Goal: Task Accomplishment & Management: Use online tool/utility

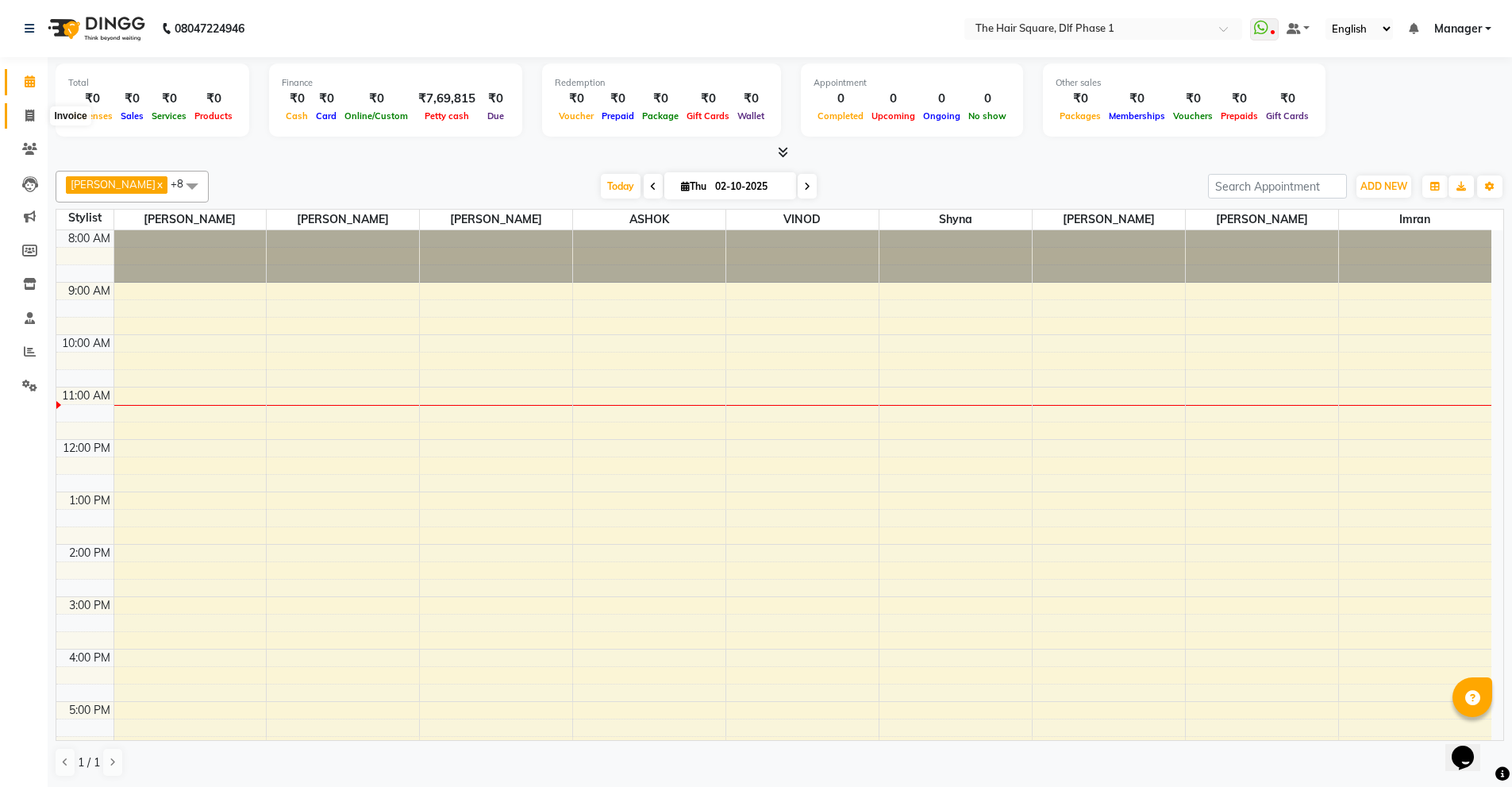
click at [34, 115] on icon at bounding box center [30, 115] width 9 height 12
select select "service"
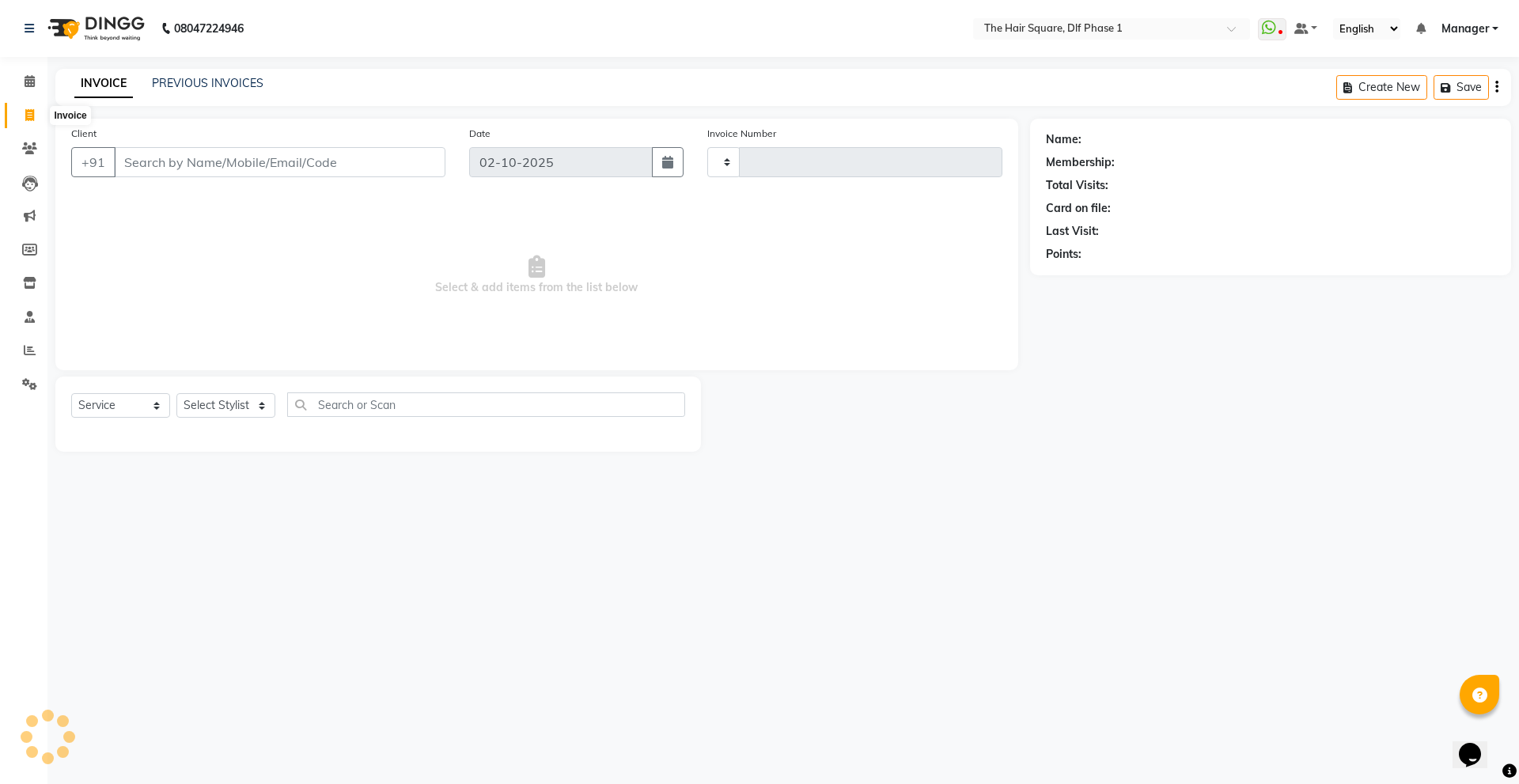
type input "2332"
select select "5766"
click at [239, 397] on select "Select Stylist [PERSON_NAME] AMIT [PERSON_NAME] [PERSON_NAME] [PERSON_NAME] Man…" at bounding box center [226, 405] width 99 height 25
select select "39560"
click at [177, 393] on select "Select Stylist [PERSON_NAME] AMIT [PERSON_NAME] [PERSON_NAME] [PERSON_NAME] Man…" at bounding box center [226, 405] width 99 height 25
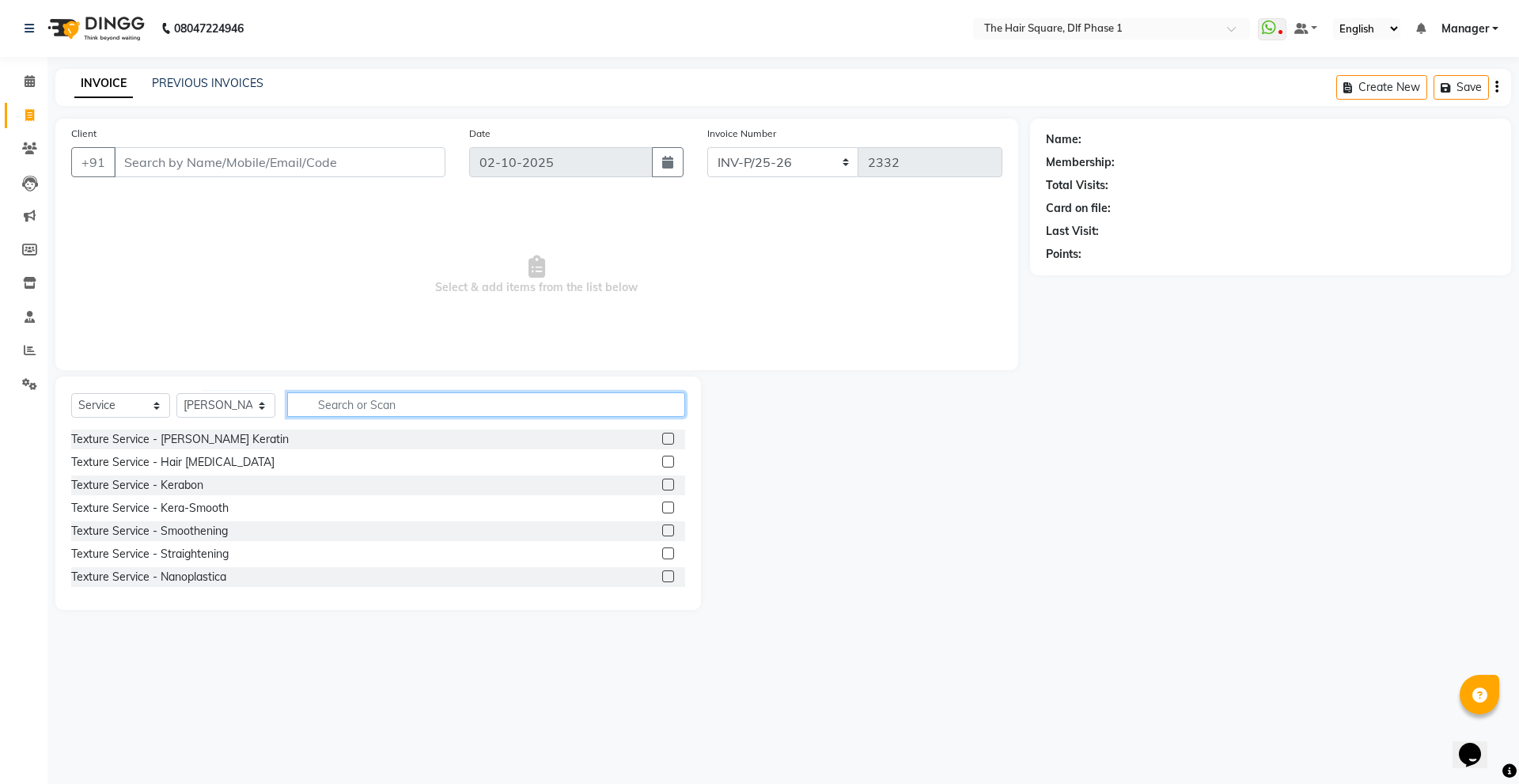
click at [325, 410] on input "text" at bounding box center [487, 404] width 398 height 25
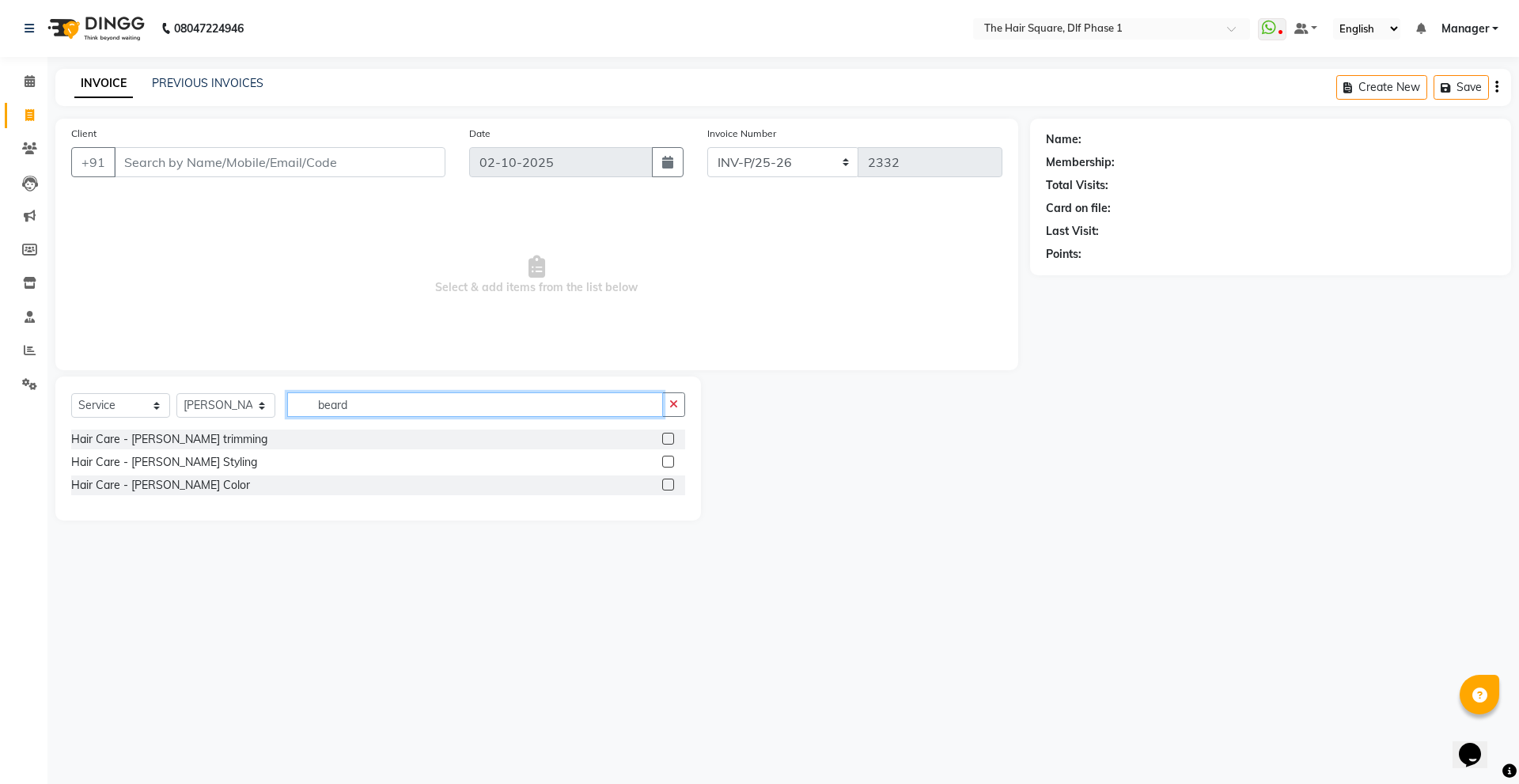
type input "beard"
click at [170, 465] on div "Hair Care - [PERSON_NAME] Styling" at bounding box center [164, 461] width 186 height 16
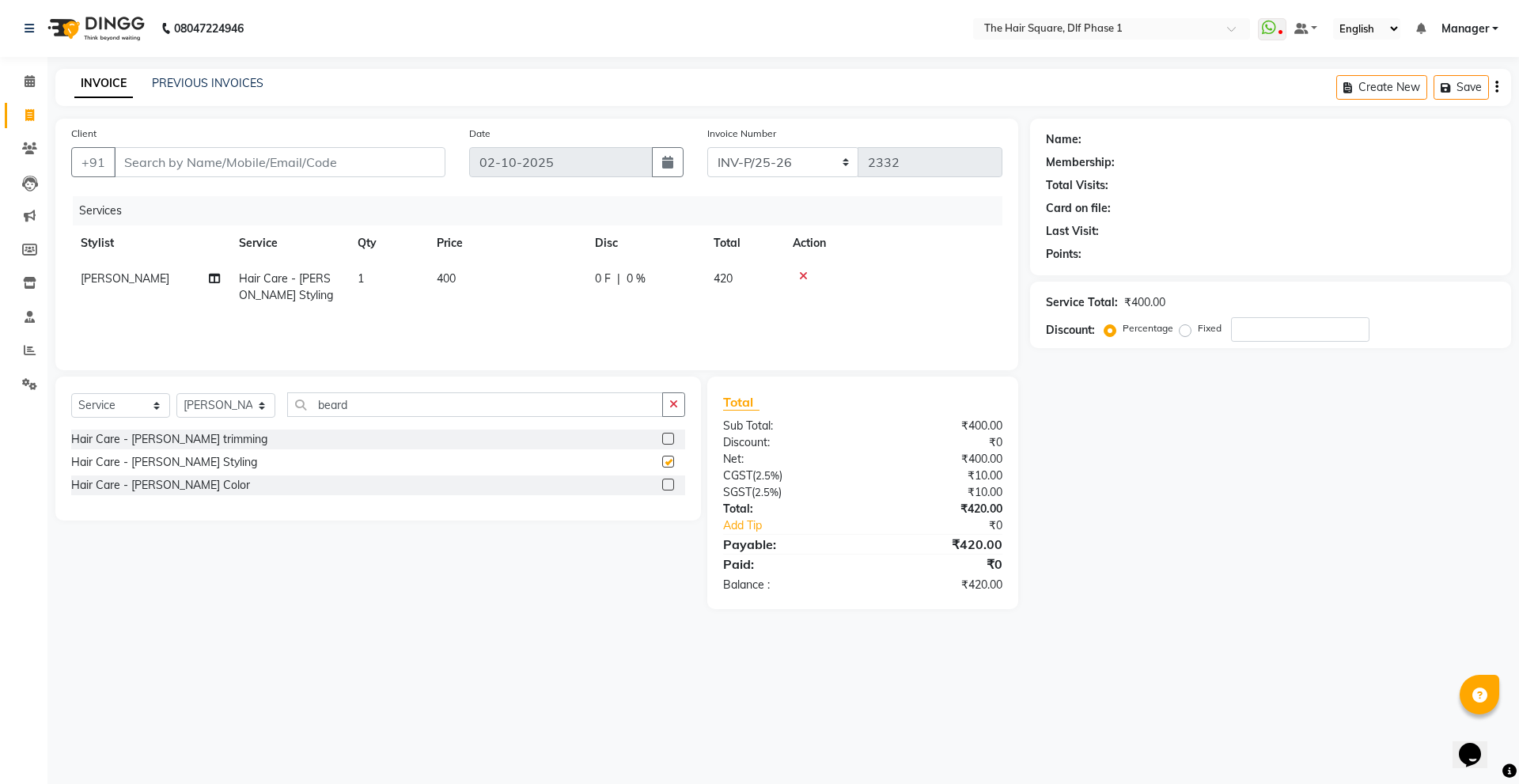
checkbox input "false"
click at [334, 164] on input "Client" at bounding box center [280, 161] width 331 height 30
type input "1"
type input "0"
type input "12******89"
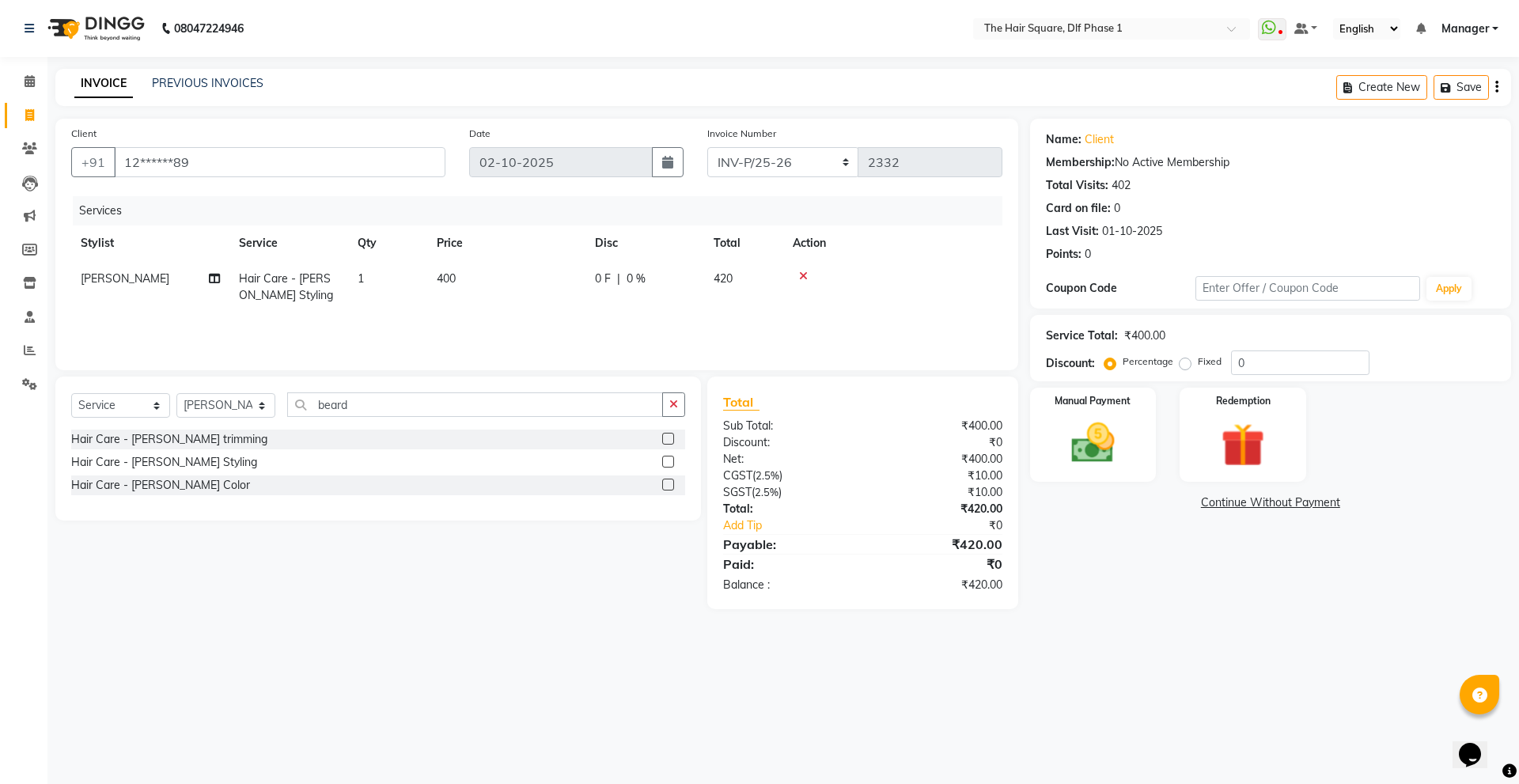
click at [968, 47] on nav "08047224946 Select Location × The Hair Square, Dlf Phase 1 WhatsApp Status ✕ St…" at bounding box center [760, 28] width 1519 height 57
click at [1096, 433] on img at bounding box center [1093, 443] width 74 height 52
click at [1161, 501] on span "ONLINE" at bounding box center [1165, 503] width 41 height 18
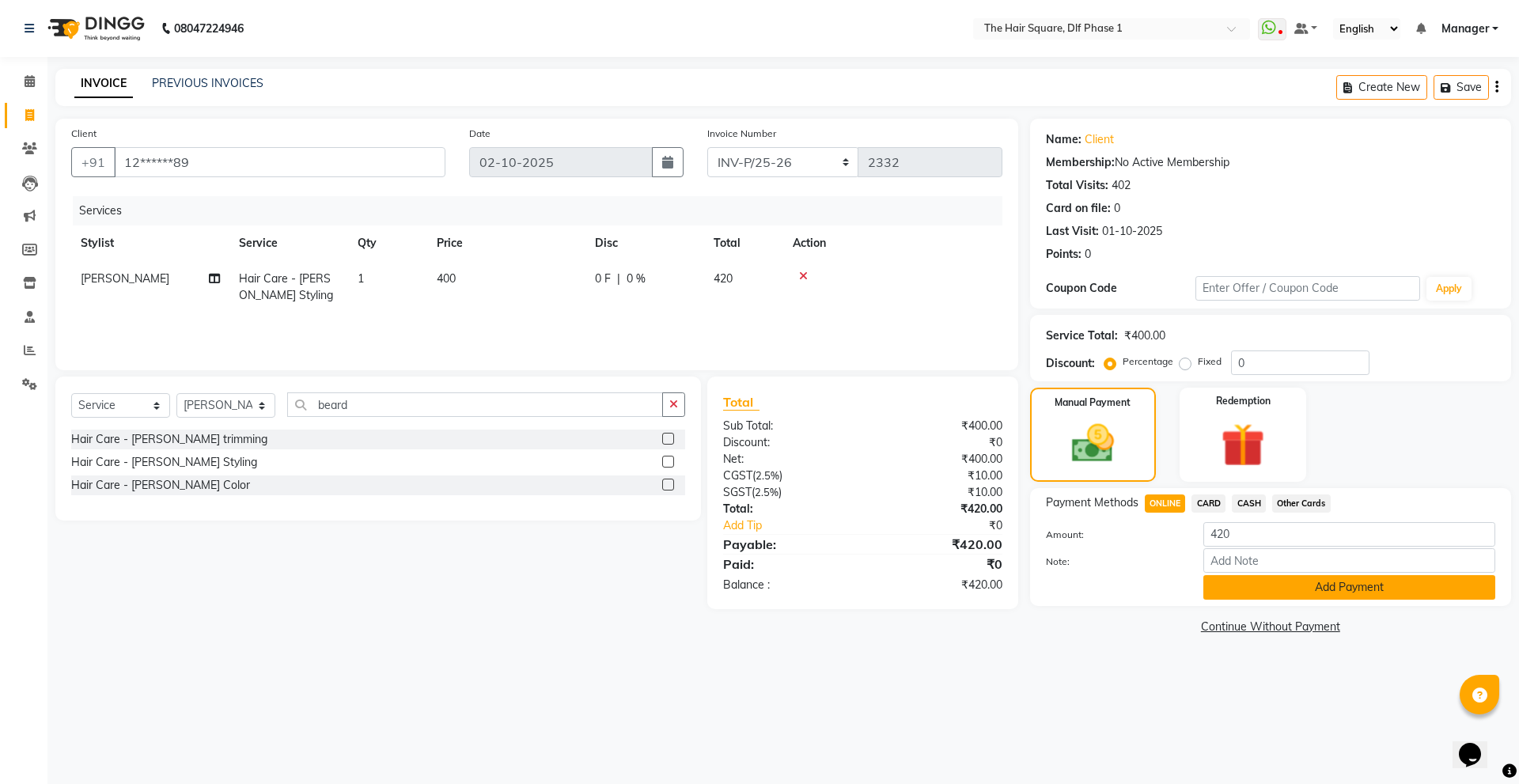
click at [1304, 595] on button "Add Payment" at bounding box center [1349, 587] width 292 height 25
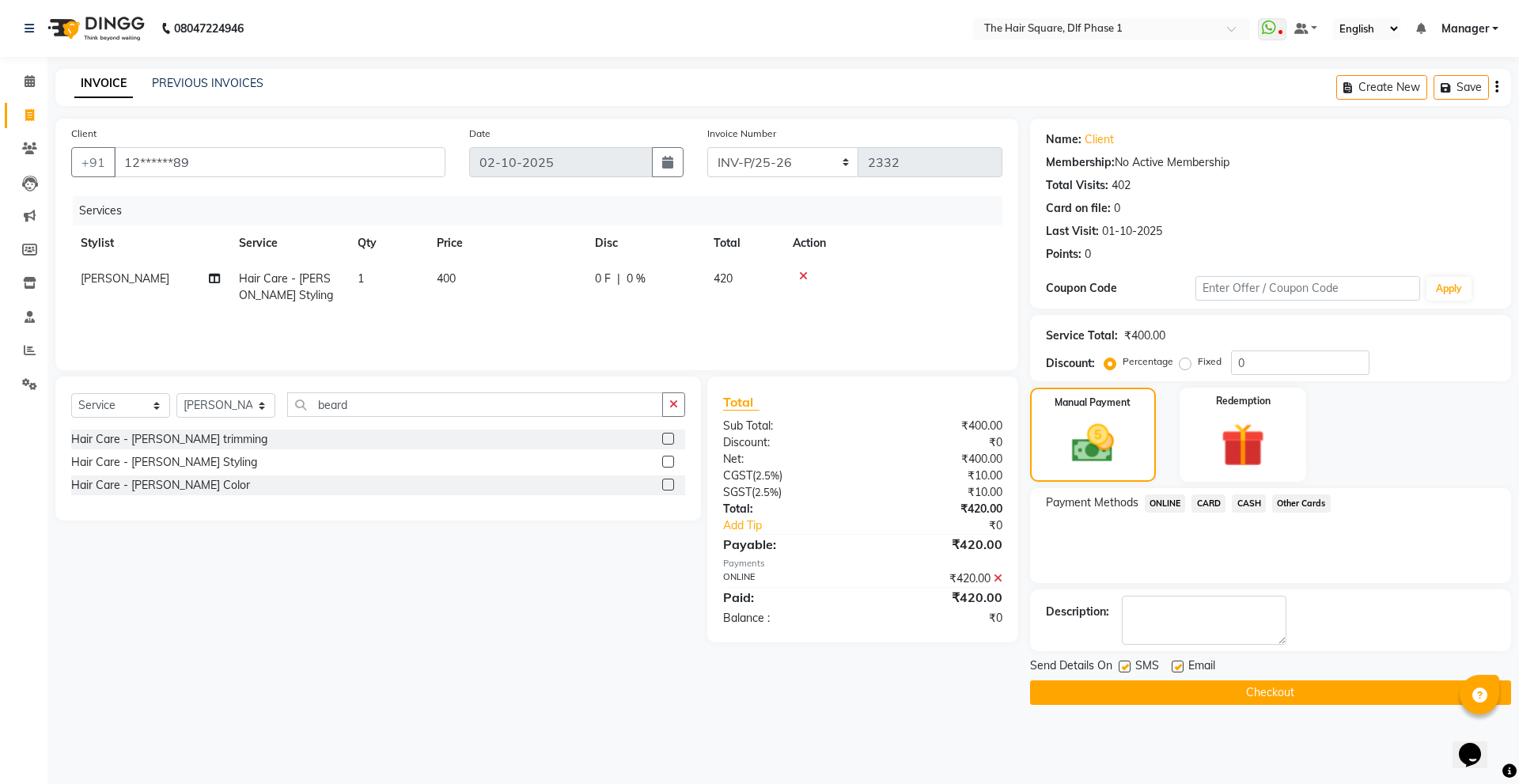
drag, startPoint x: 999, startPoint y: 599, endPoint x: 1005, endPoint y: 589, distance: 11.7
click at [999, 599] on div "₹420.00" at bounding box center [938, 597] width 151 height 19
click at [230, 401] on select "Select Stylist [PERSON_NAME] AMIT [PERSON_NAME] [PERSON_NAME] [PERSON_NAME] Man…" at bounding box center [226, 405] width 99 height 25
select select "39746"
click at [177, 393] on select "Select Stylist [PERSON_NAME] AMIT [PERSON_NAME] [PERSON_NAME] [PERSON_NAME] Man…" at bounding box center [226, 405] width 99 height 25
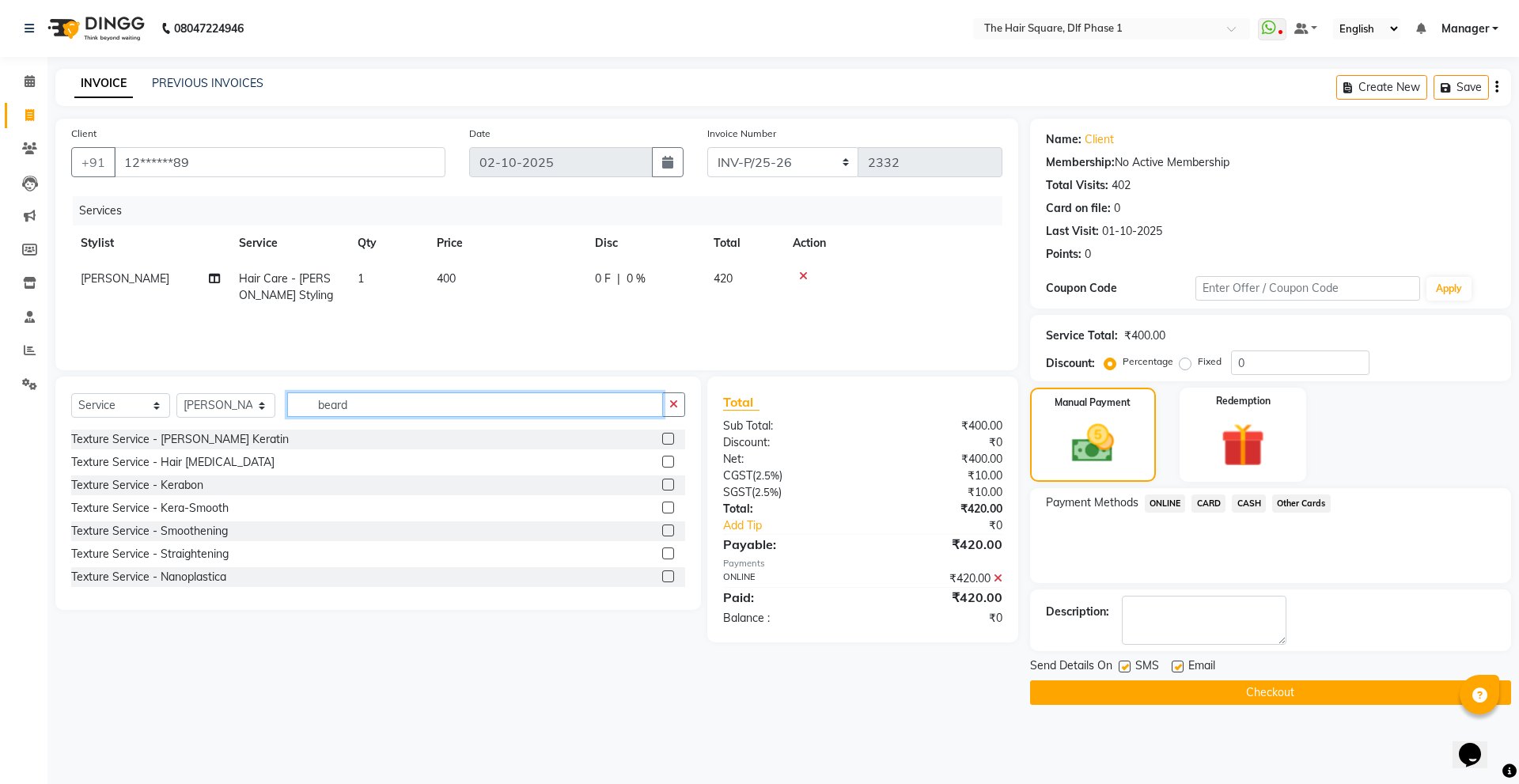
drag, startPoint x: 392, startPoint y: 395, endPoint x: 227, endPoint y: 397, distance: 165.0
click at [227, 397] on div "Select Service Product Membership Package Voucher Prepaid Gift Card Select Styl…" at bounding box center [378, 410] width 614 height 37
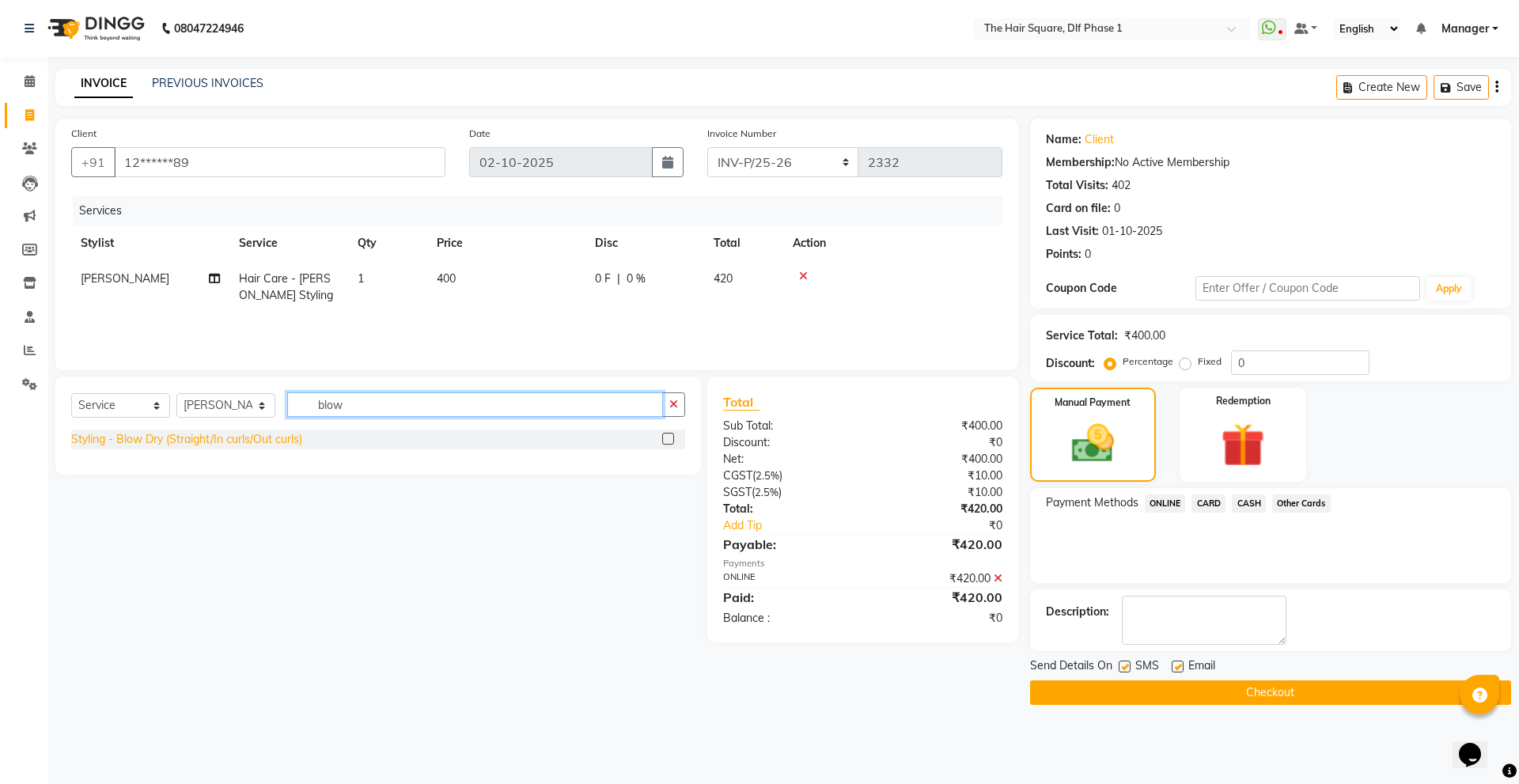
type input "blow"
click at [224, 443] on div "Styling - Blow Dry (Straight/In curls/Out curls)" at bounding box center [186, 438] width 231 height 16
checkbox input "false"
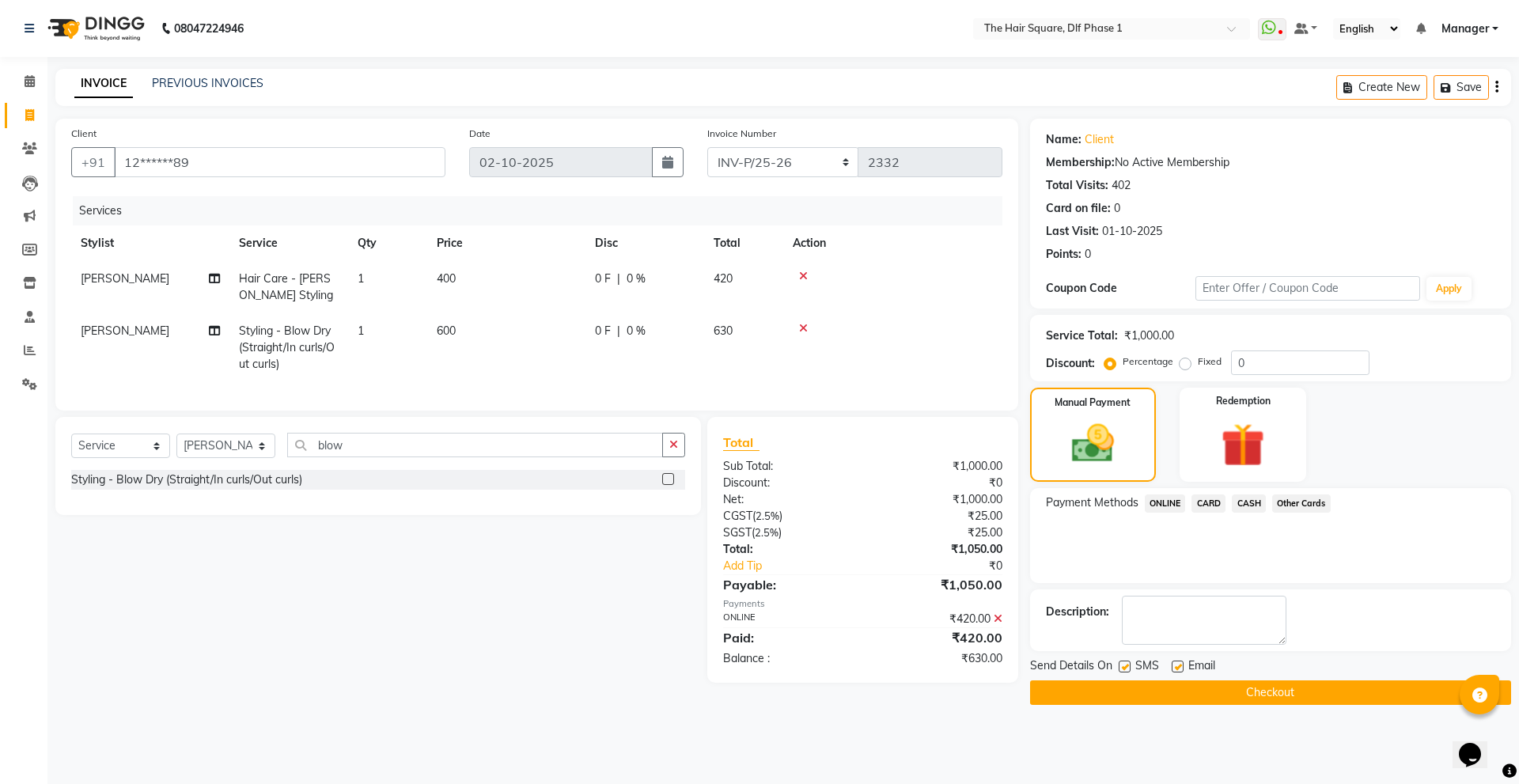
click at [1239, 503] on span "CASH" at bounding box center [1249, 503] width 34 height 18
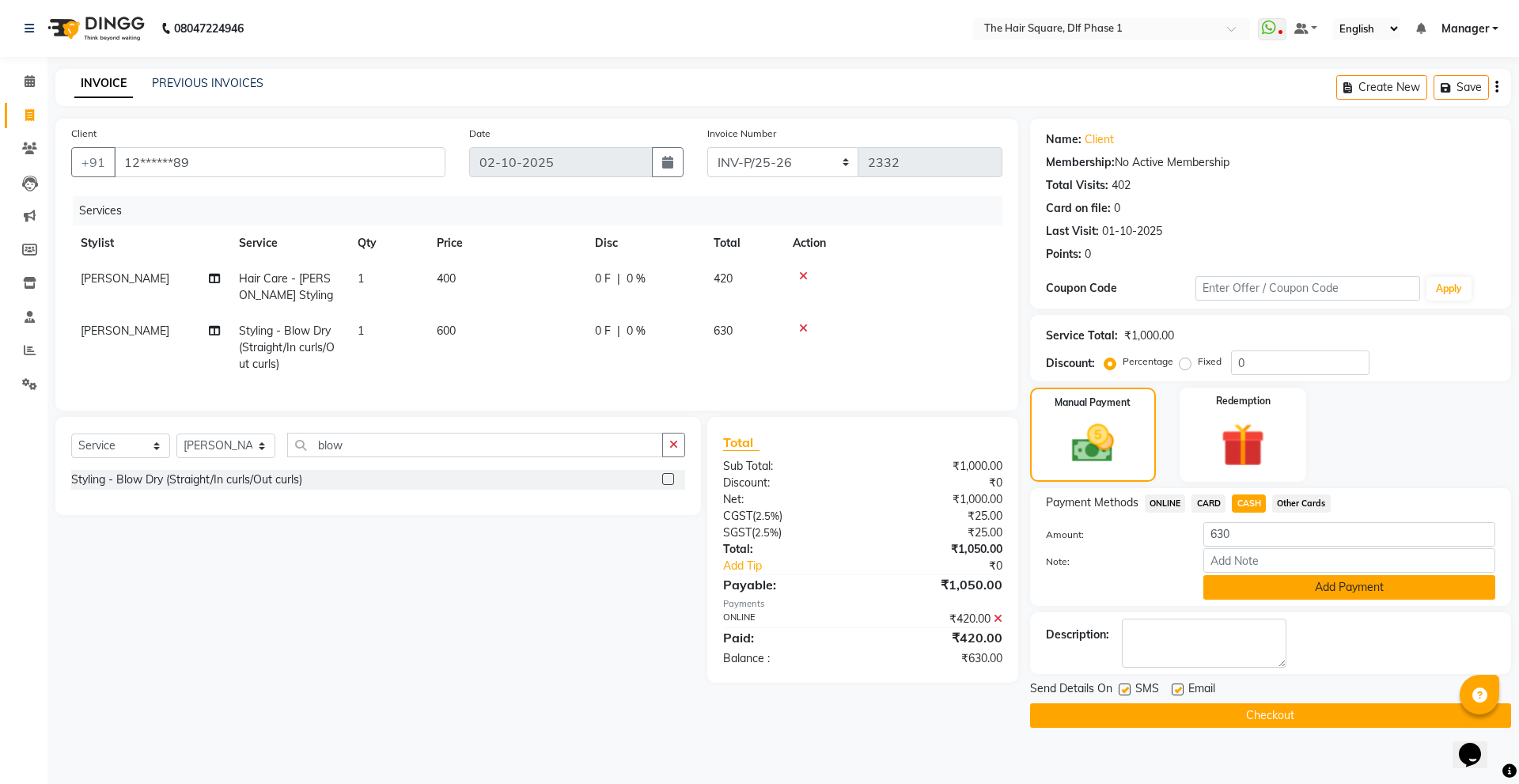
click at [1228, 582] on button "Add Payment" at bounding box center [1349, 587] width 292 height 25
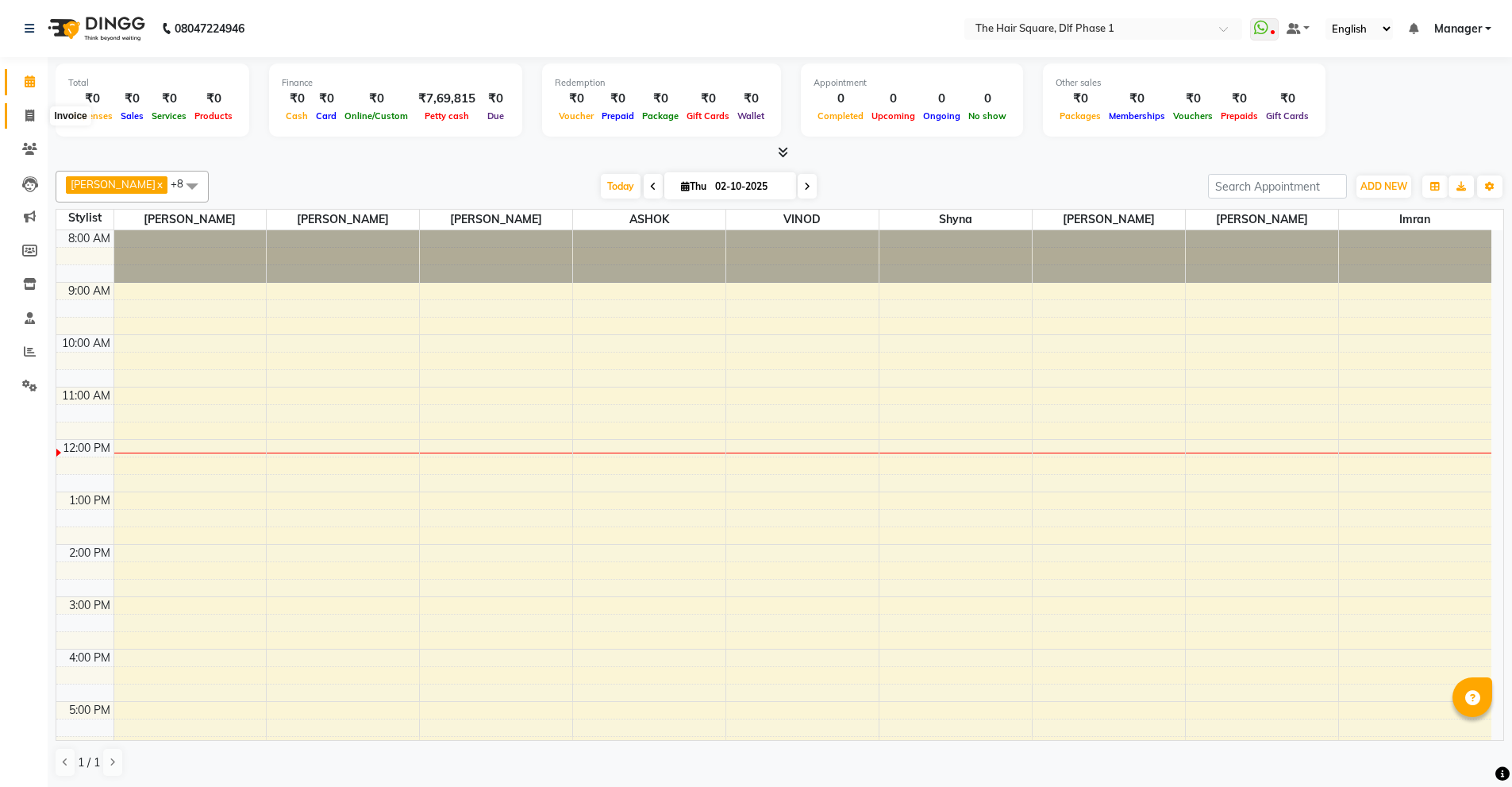
click at [28, 117] on icon at bounding box center [30, 115] width 9 height 12
select select "5766"
select select "service"
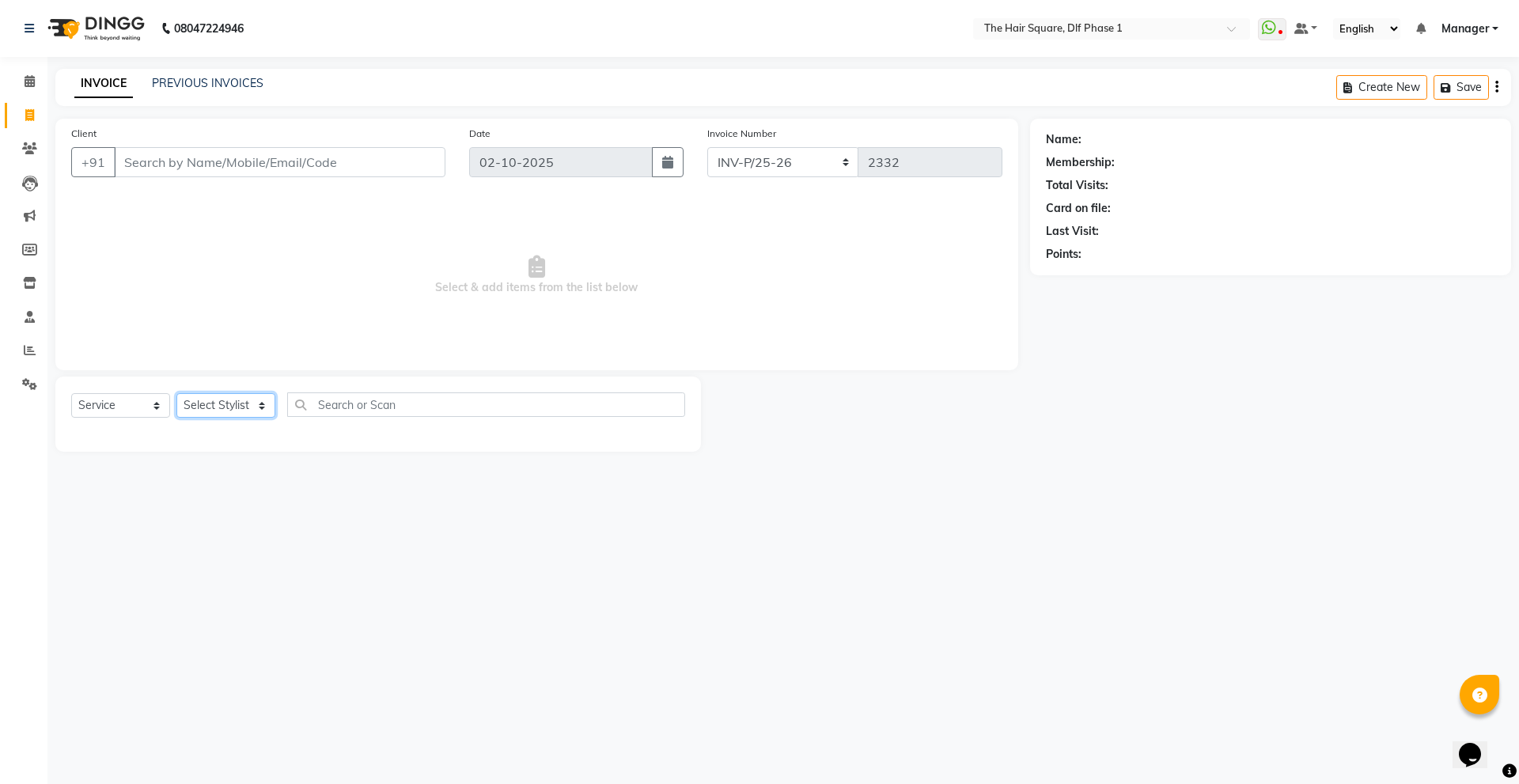
click at [208, 401] on select "Select Stylist [PERSON_NAME] AMIT [PERSON_NAME] [PERSON_NAME] [PERSON_NAME] Man…" at bounding box center [226, 405] width 99 height 25
select select "39560"
click at [177, 393] on select "Select Stylist [PERSON_NAME] AMIT [PERSON_NAME] [PERSON_NAME] [PERSON_NAME] Man…" at bounding box center [226, 405] width 99 height 25
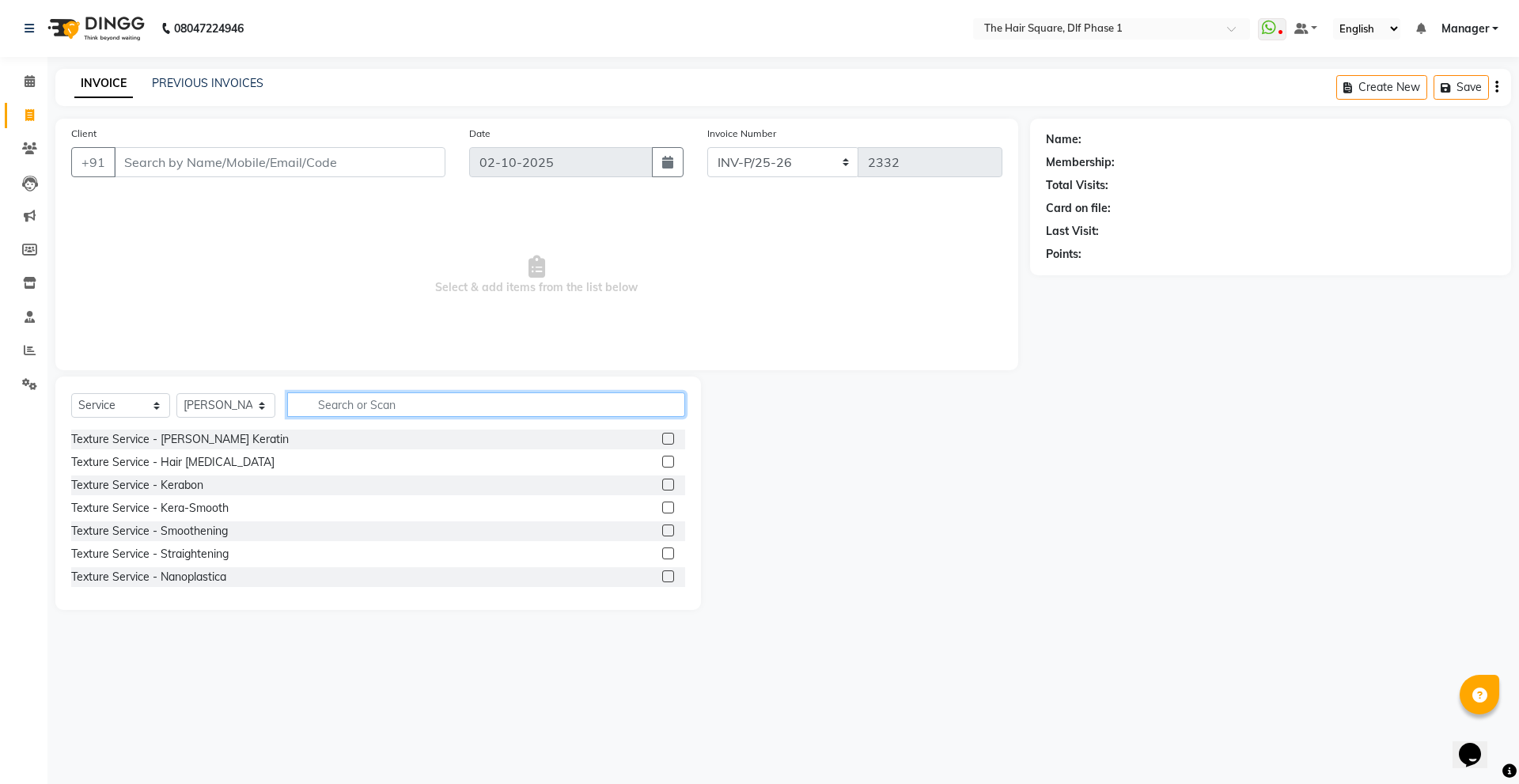
click at [324, 403] on input "text" at bounding box center [487, 404] width 398 height 25
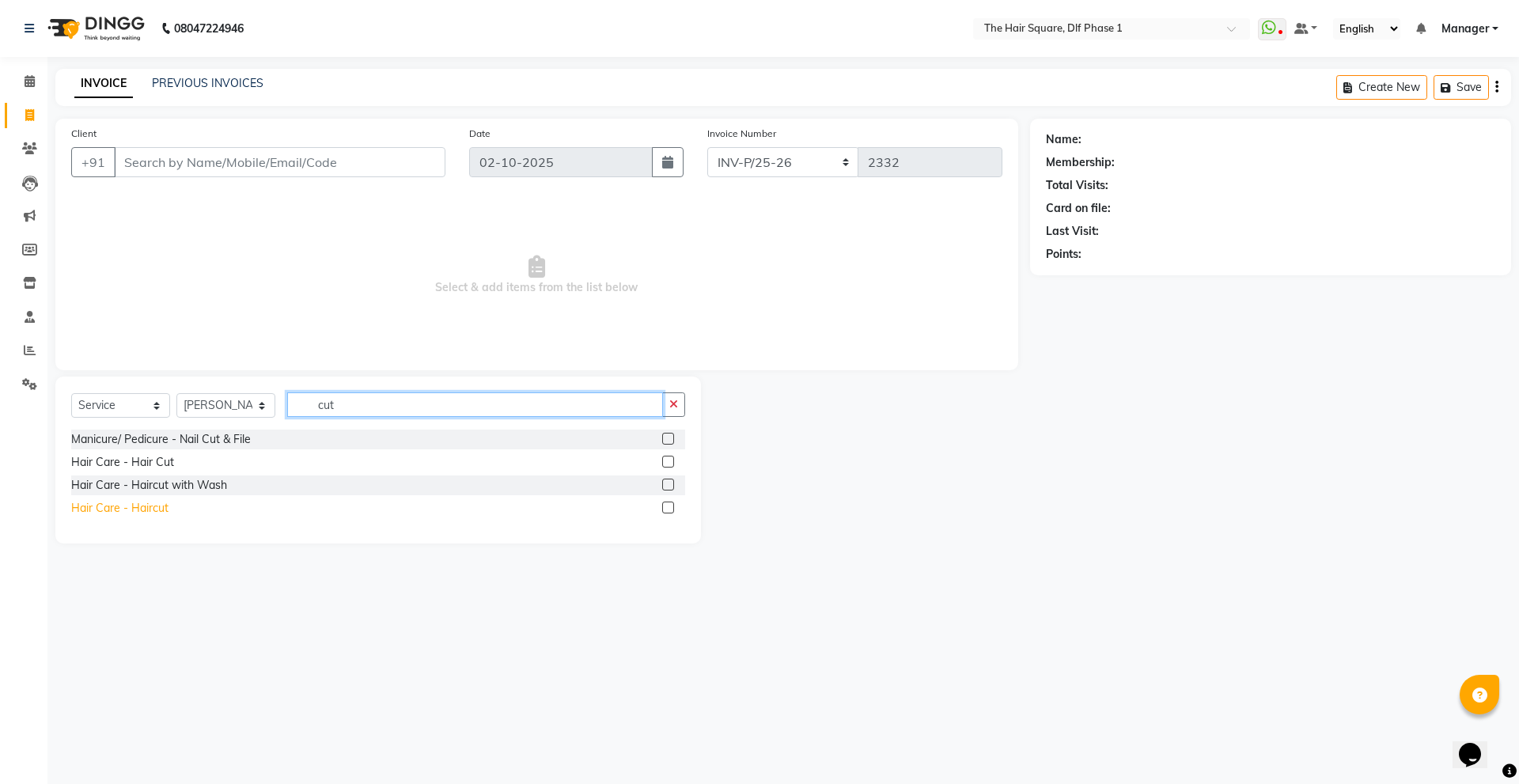
type input "cut"
click at [136, 504] on div "Hair Care - Haircut" at bounding box center [119, 508] width 97 height 16
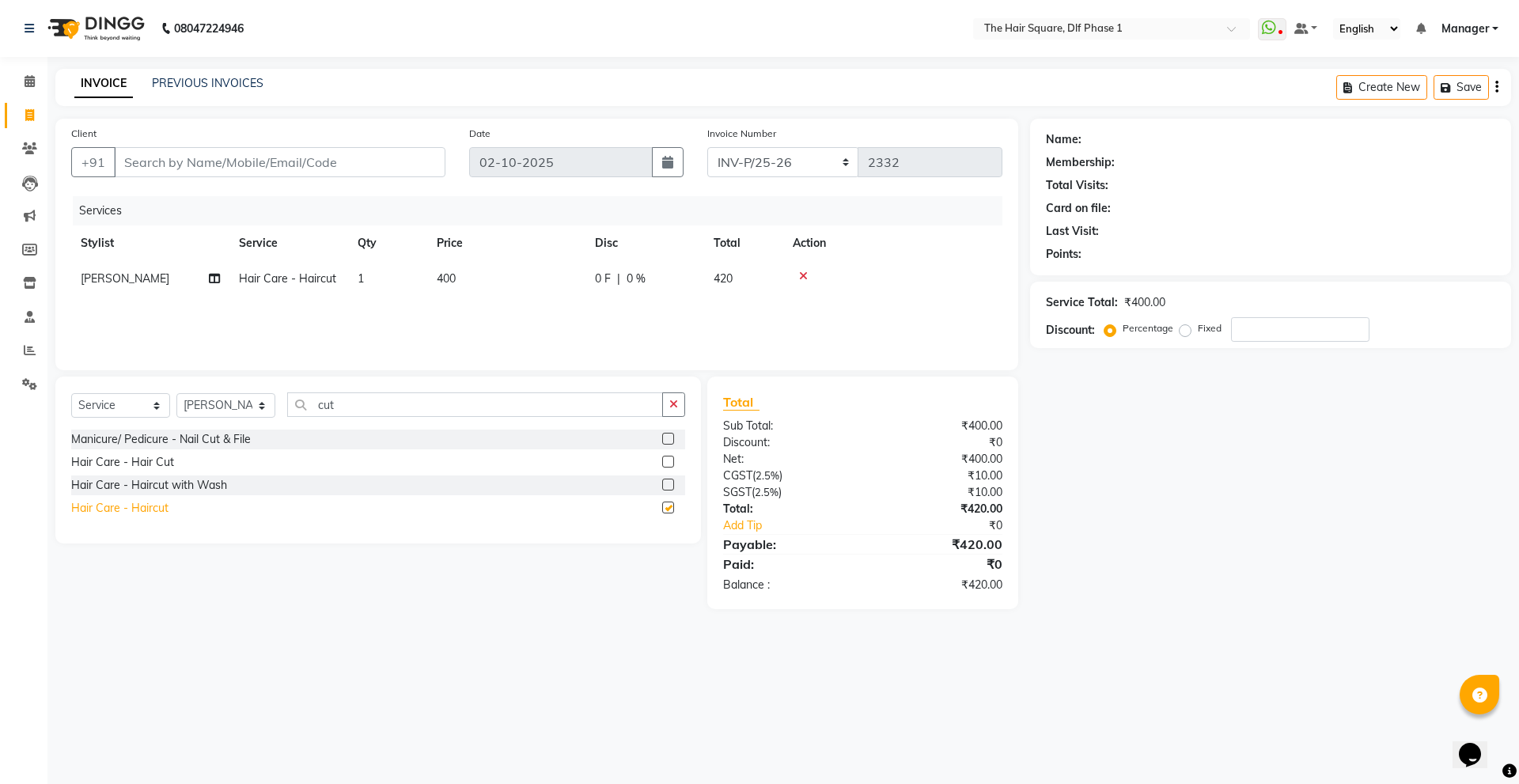
checkbox input "false"
click at [269, 164] on input "Client" at bounding box center [280, 161] width 331 height 30
click at [388, 284] on td "1" at bounding box center [388, 278] width 79 height 35
click at [425, 307] on td "1" at bounding box center [462, 291] width 79 height 60
type input "2"
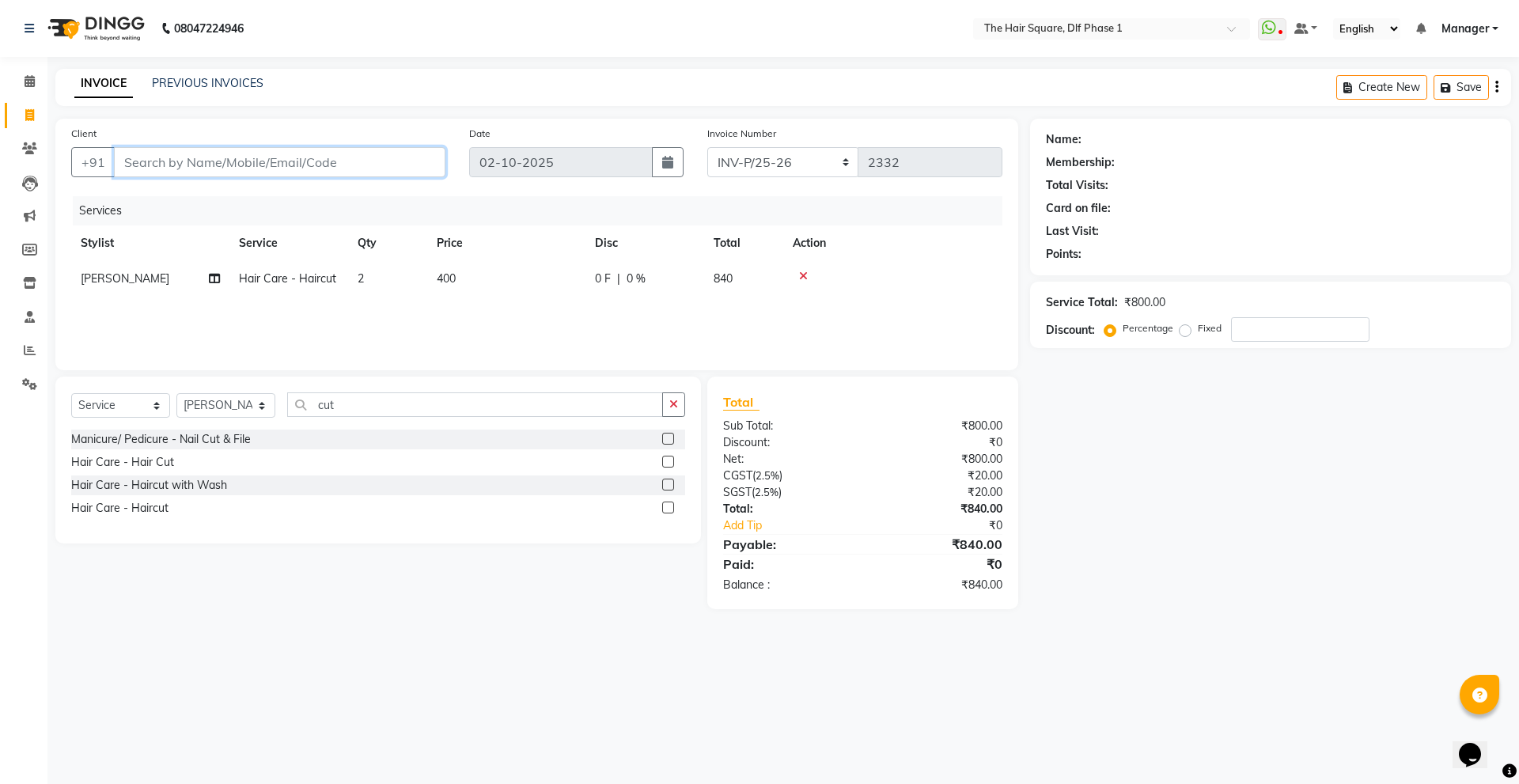
click at [387, 172] on input "Client" at bounding box center [280, 161] width 331 height 30
type input "9"
type input "0"
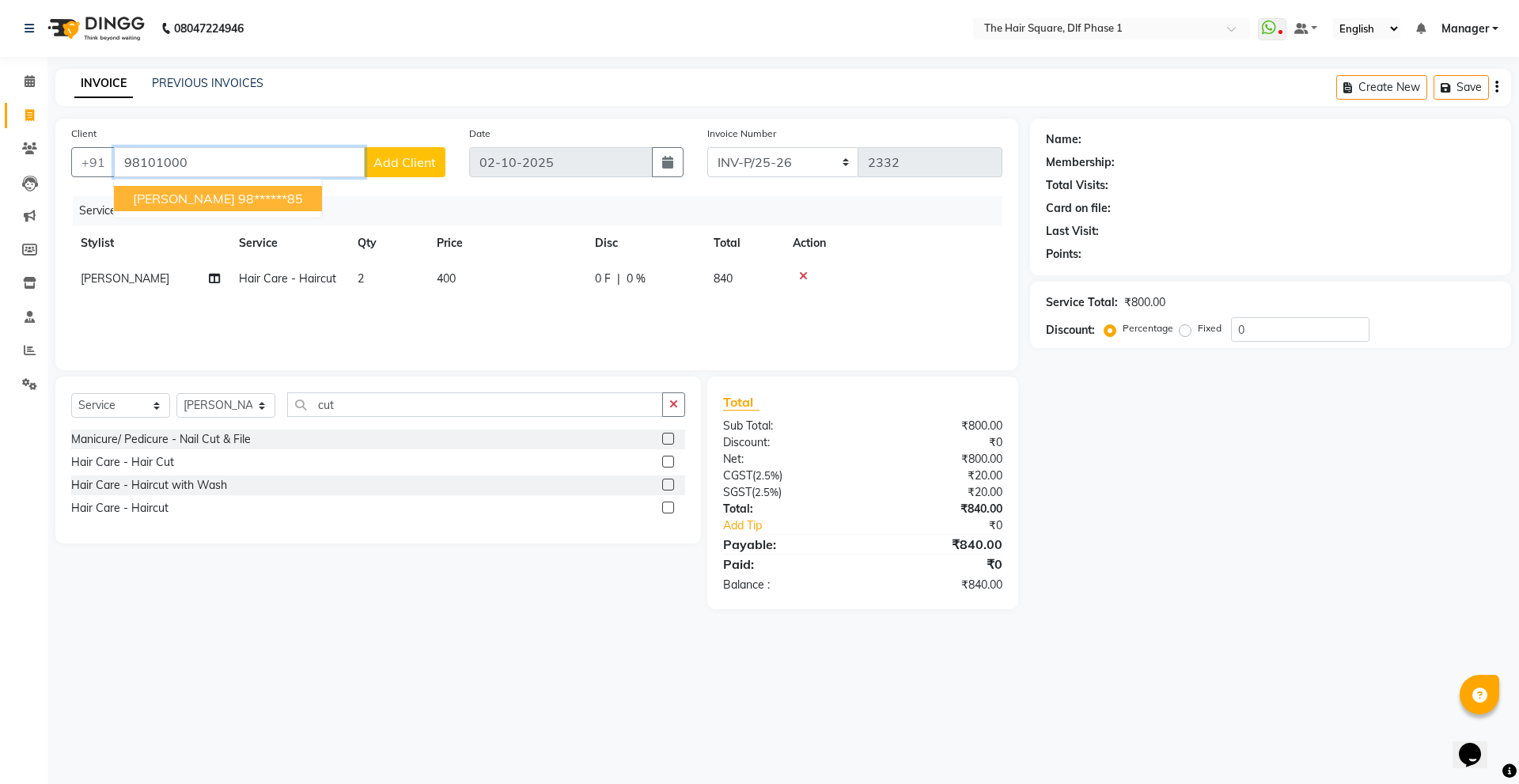
click at [239, 197] on ngb-highlight "98******85" at bounding box center [271, 198] width 65 height 15
type input "98******85"
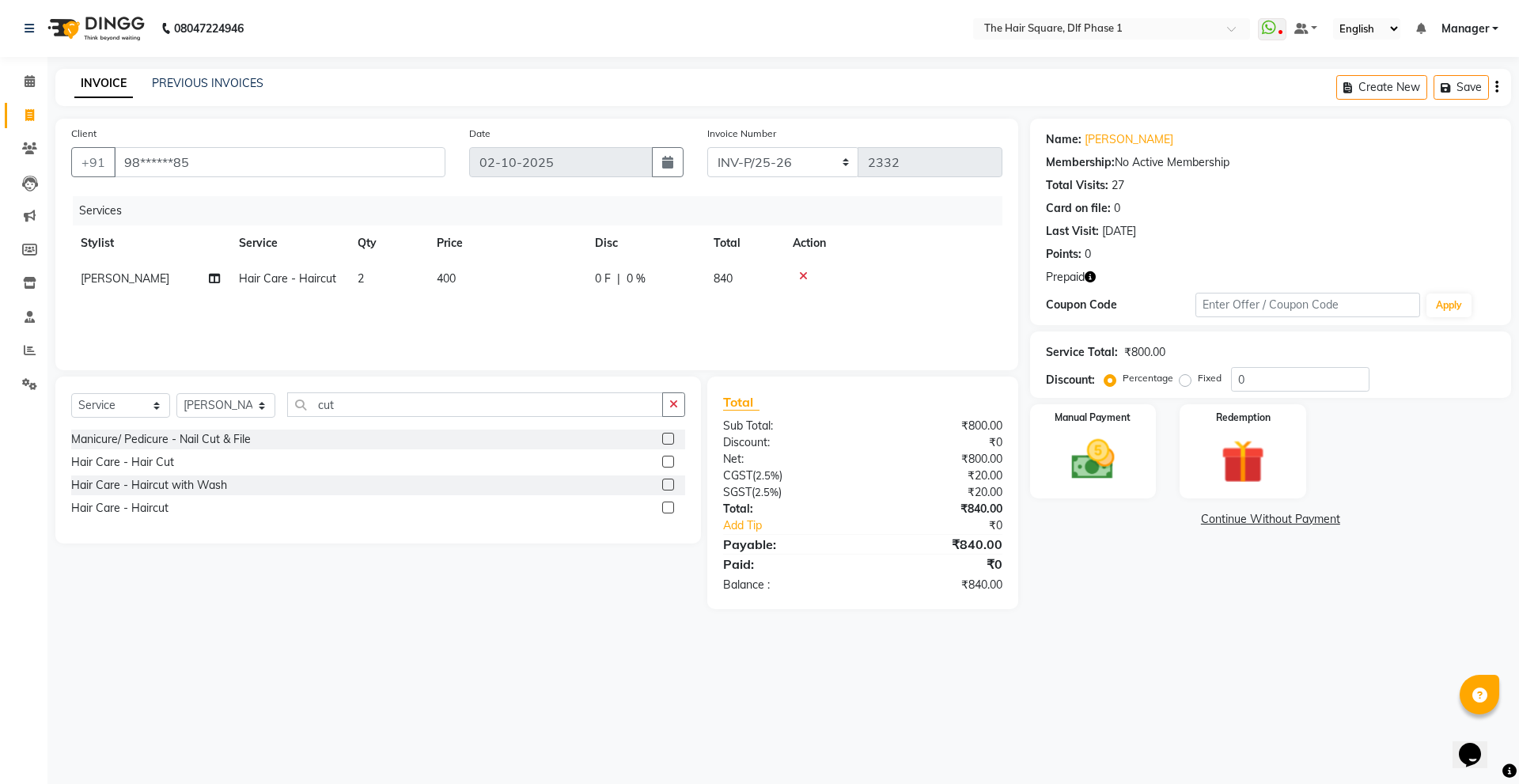
click at [1092, 275] on icon "button" at bounding box center [1090, 276] width 11 height 11
drag, startPoint x: 1259, startPoint y: 374, endPoint x: 1201, endPoint y: 389, distance: 59.9
click at [1202, 389] on div "Percentage Fixed 0" at bounding box center [1238, 379] width 262 height 25
type input "20"
click at [1098, 536] on div "Name: [PERSON_NAME] Membership: No Active Membership Total Visits: 27 Card on f…" at bounding box center [1276, 364] width 493 height 491
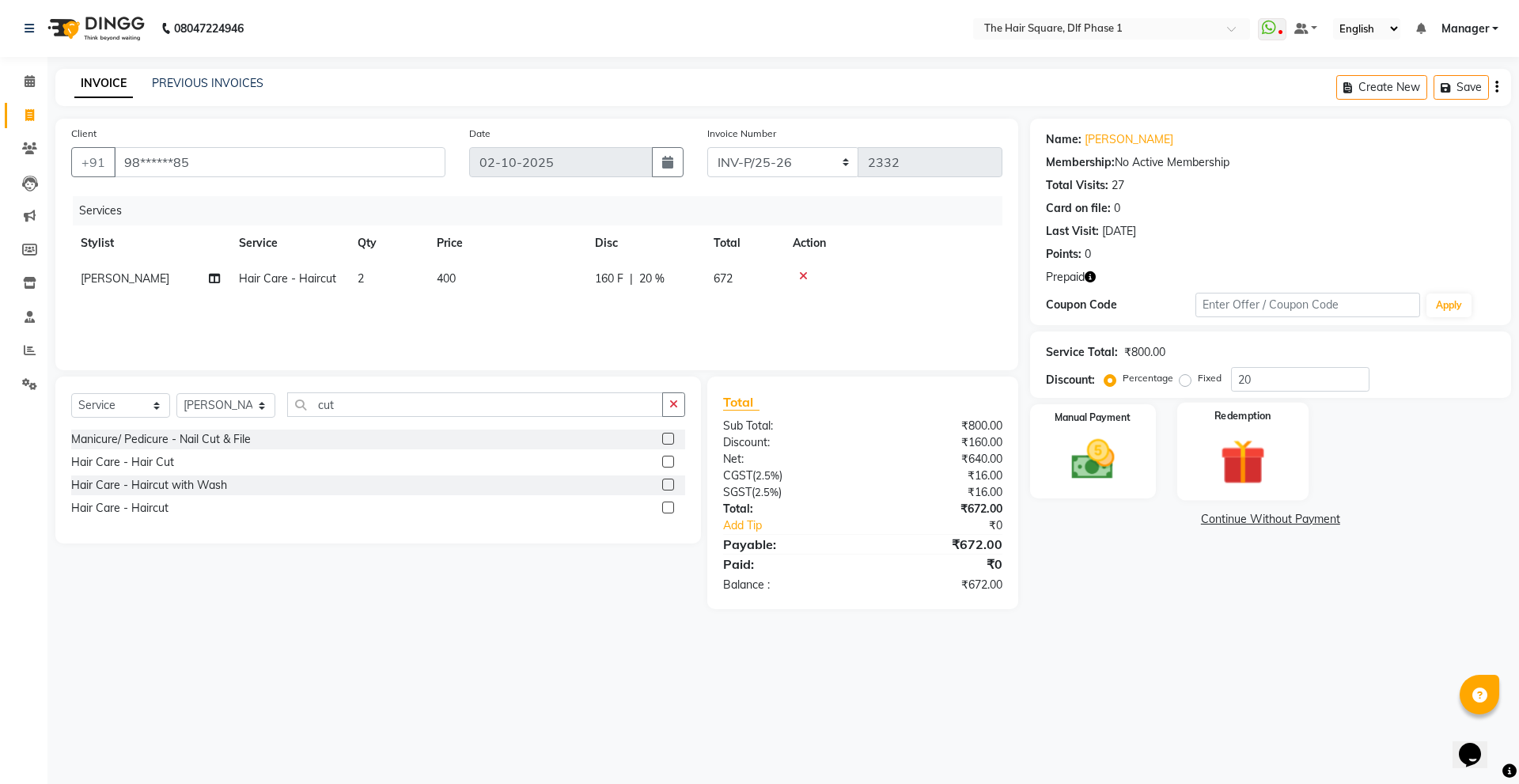
click at [1195, 457] on div "Redemption" at bounding box center [1243, 450] width 131 height 97
click at [1183, 518] on span "Prepaid 1" at bounding box center [1171, 521] width 51 height 18
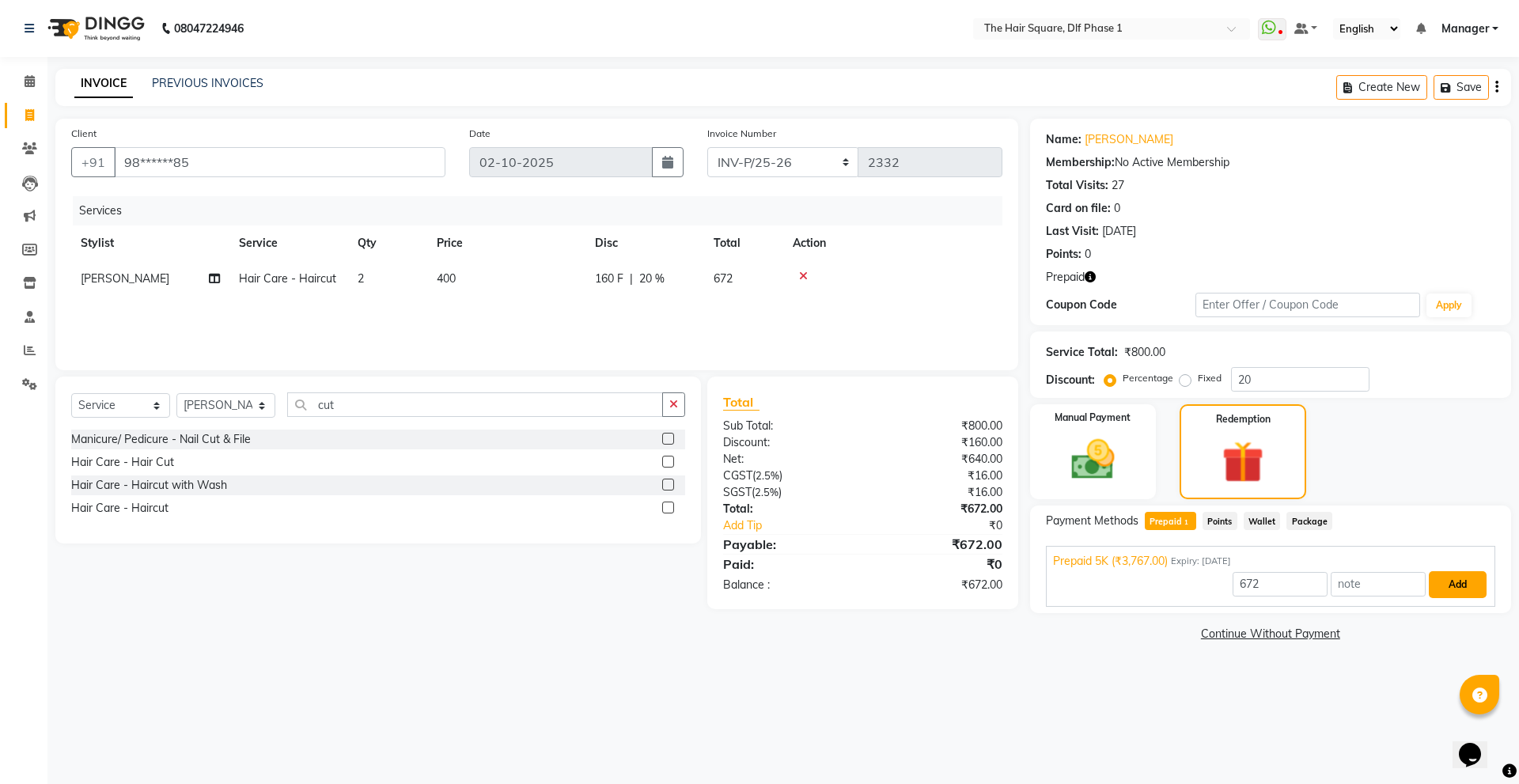
click at [1457, 584] on button "Add" at bounding box center [1457, 584] width 57 height 27
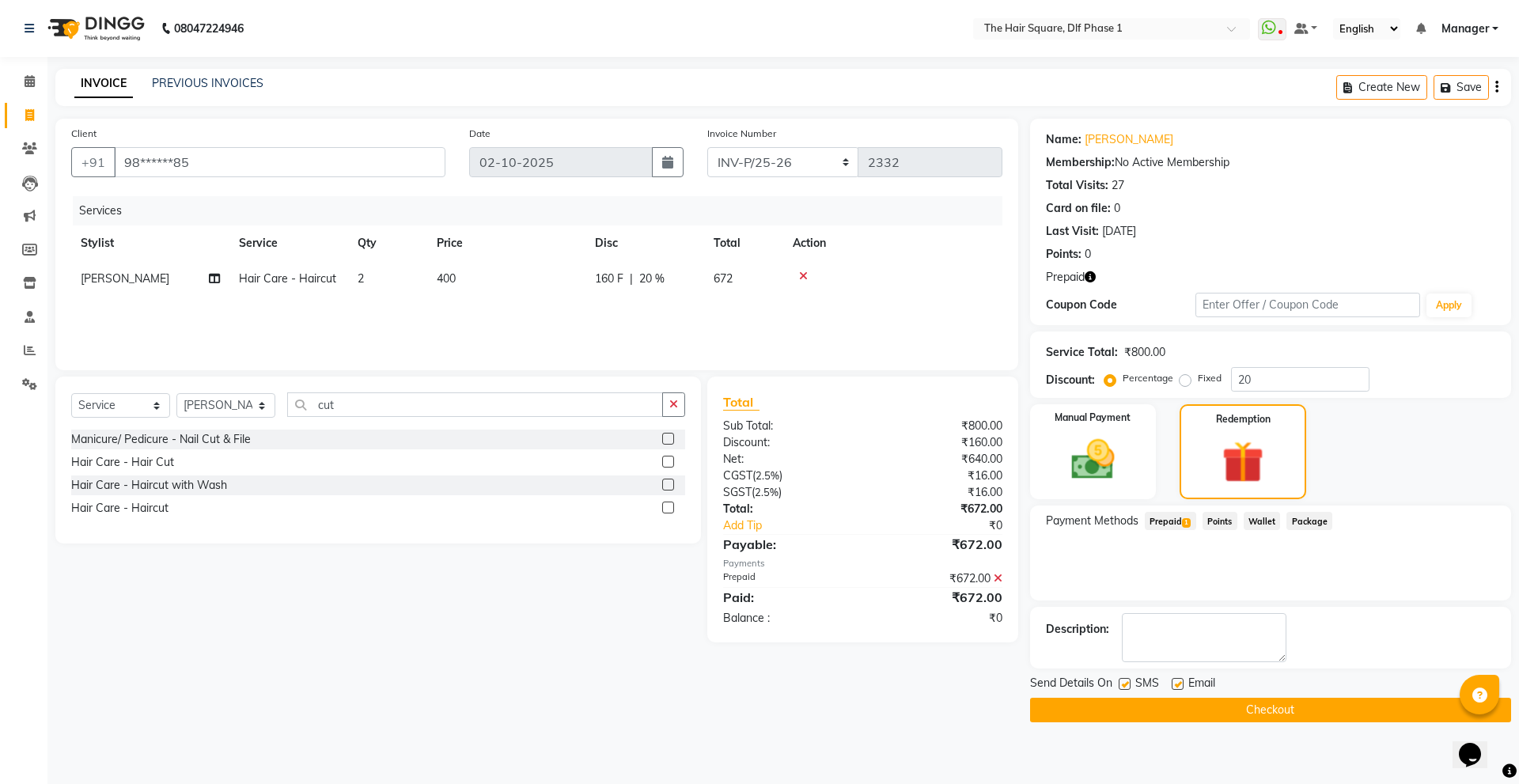
click at [1090, 706] on button "Checkout" at bounding box center [1270, 709] width 481 height 25
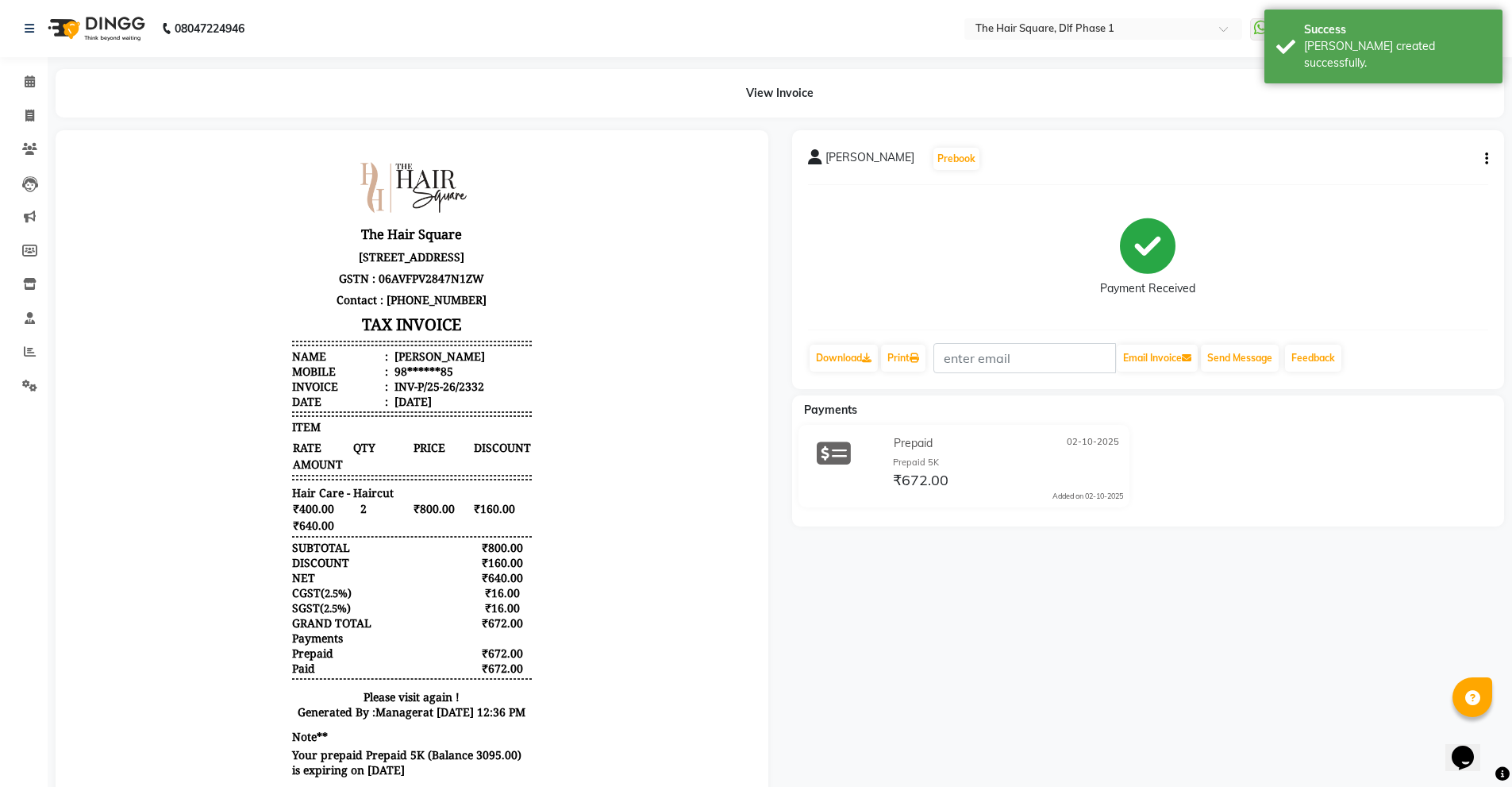
scroll to position [13, 0]
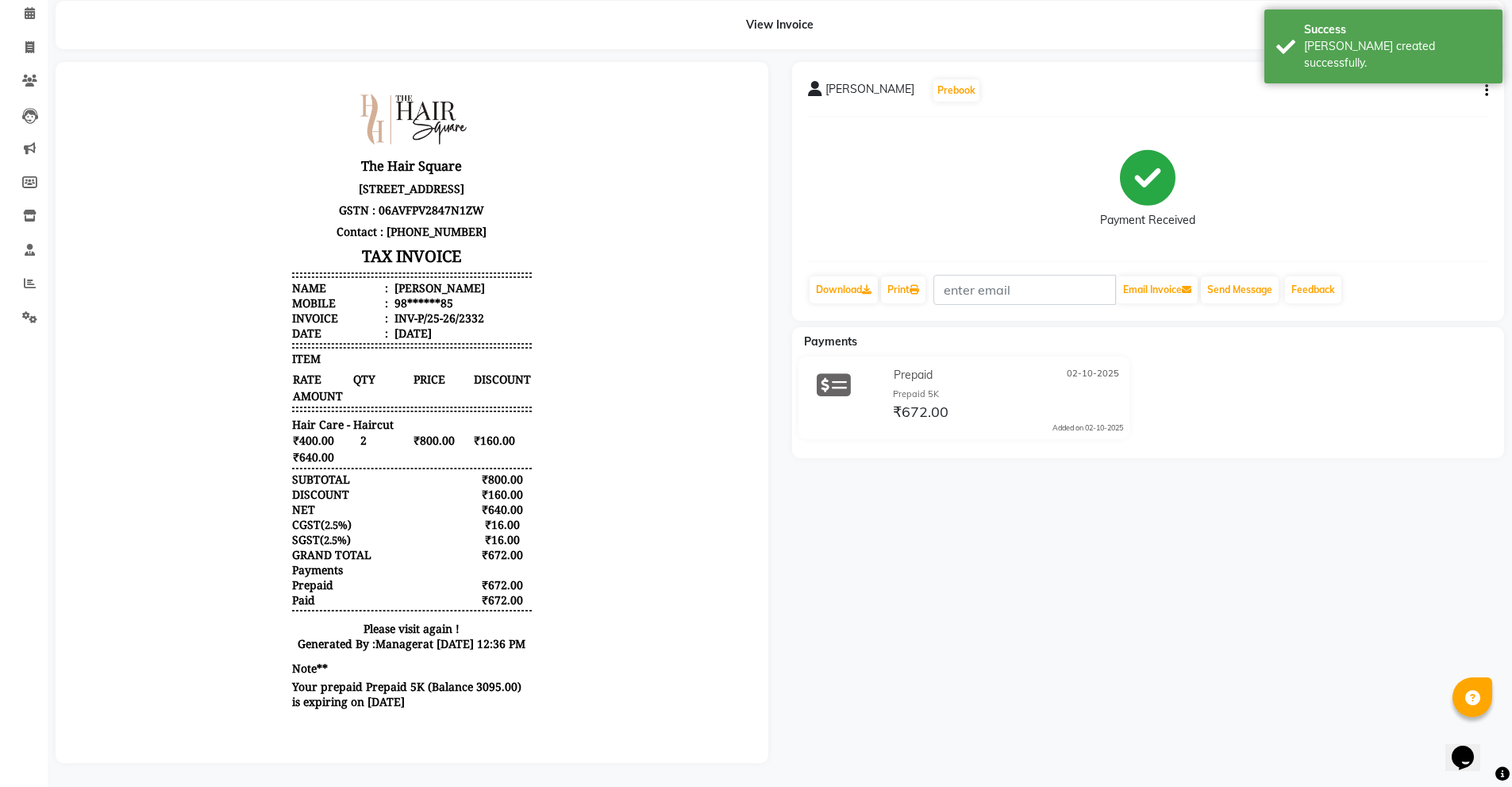
drag, startPoint x: 610, startPoint y: 534, endPoint x: 611, endPoint y: 555, distance: 21.0
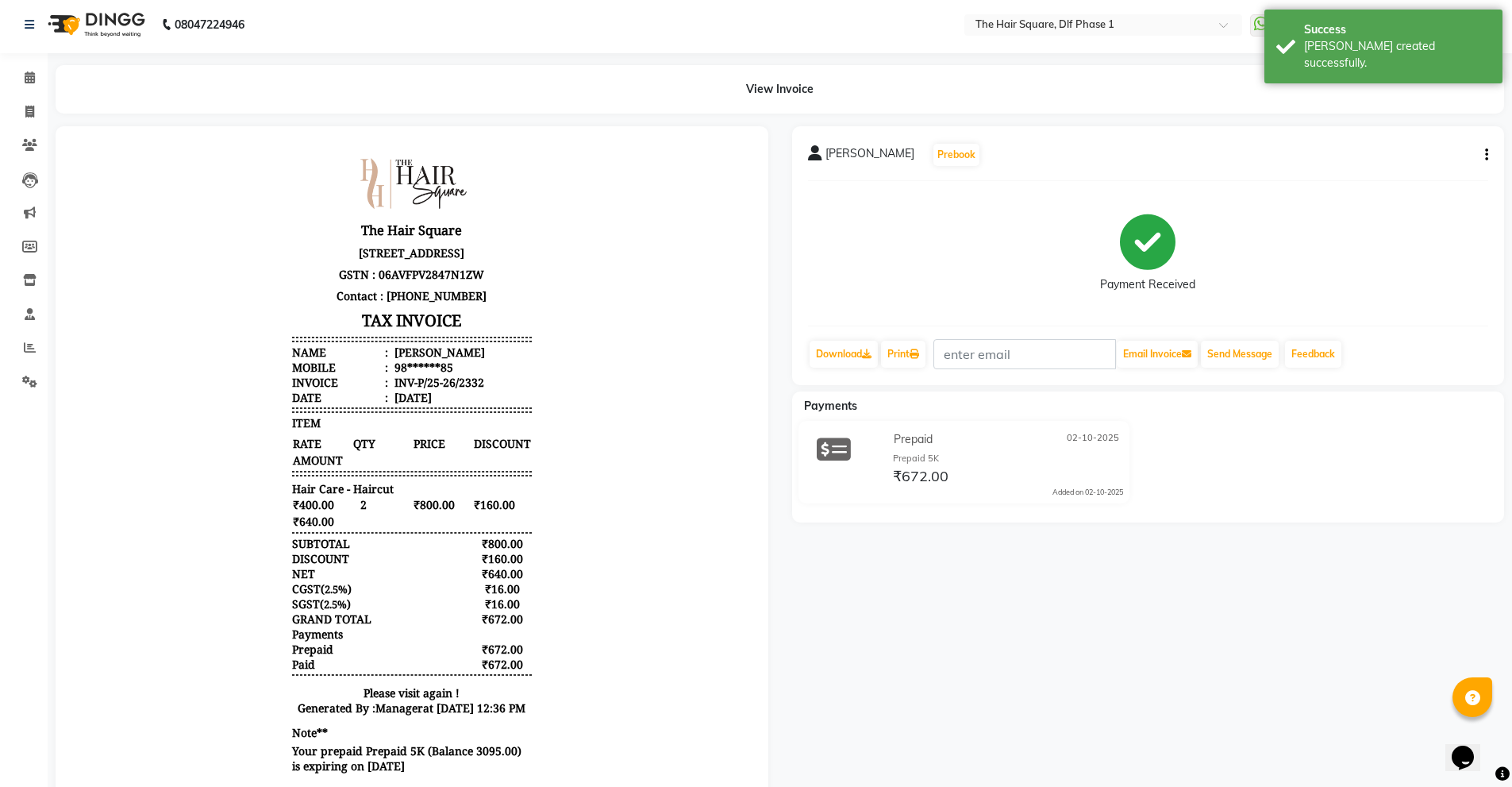
scroll to position [0, 0]
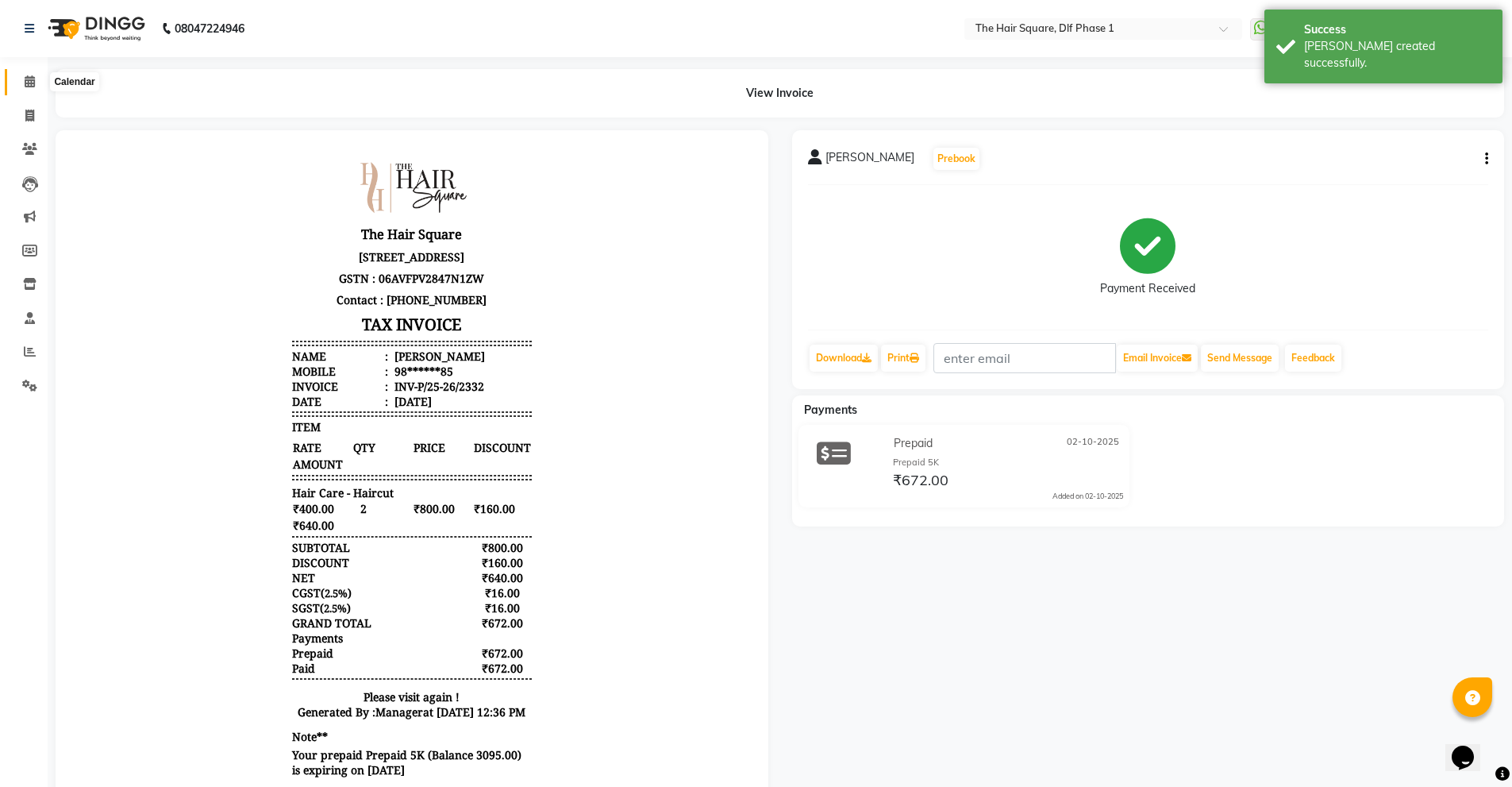
click at [29, 86] on icon at bounding box center [30, 82] width 10 height 12
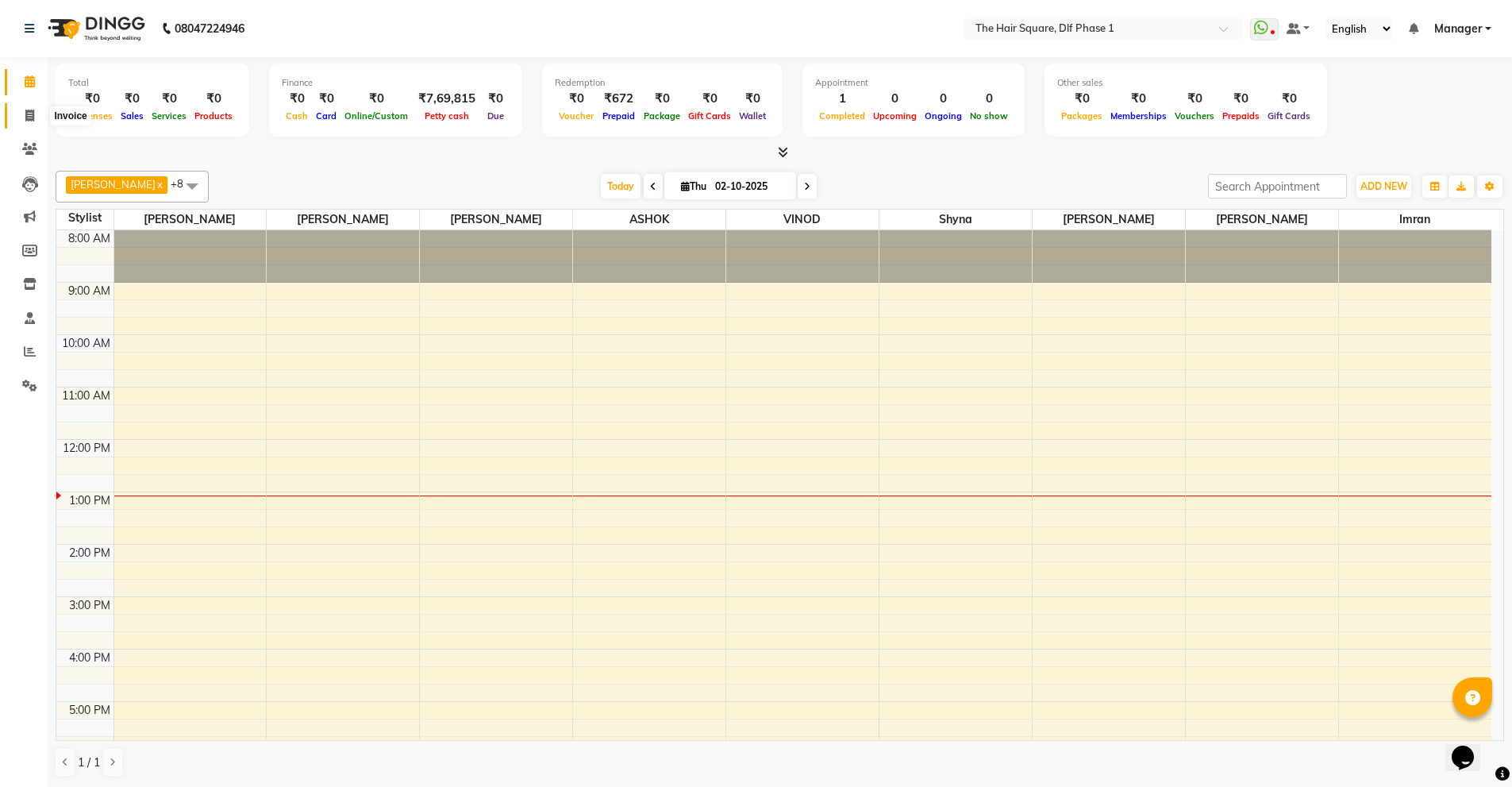
click at [35, 115] on span at bounding box center [29, 115] width 28 height 18
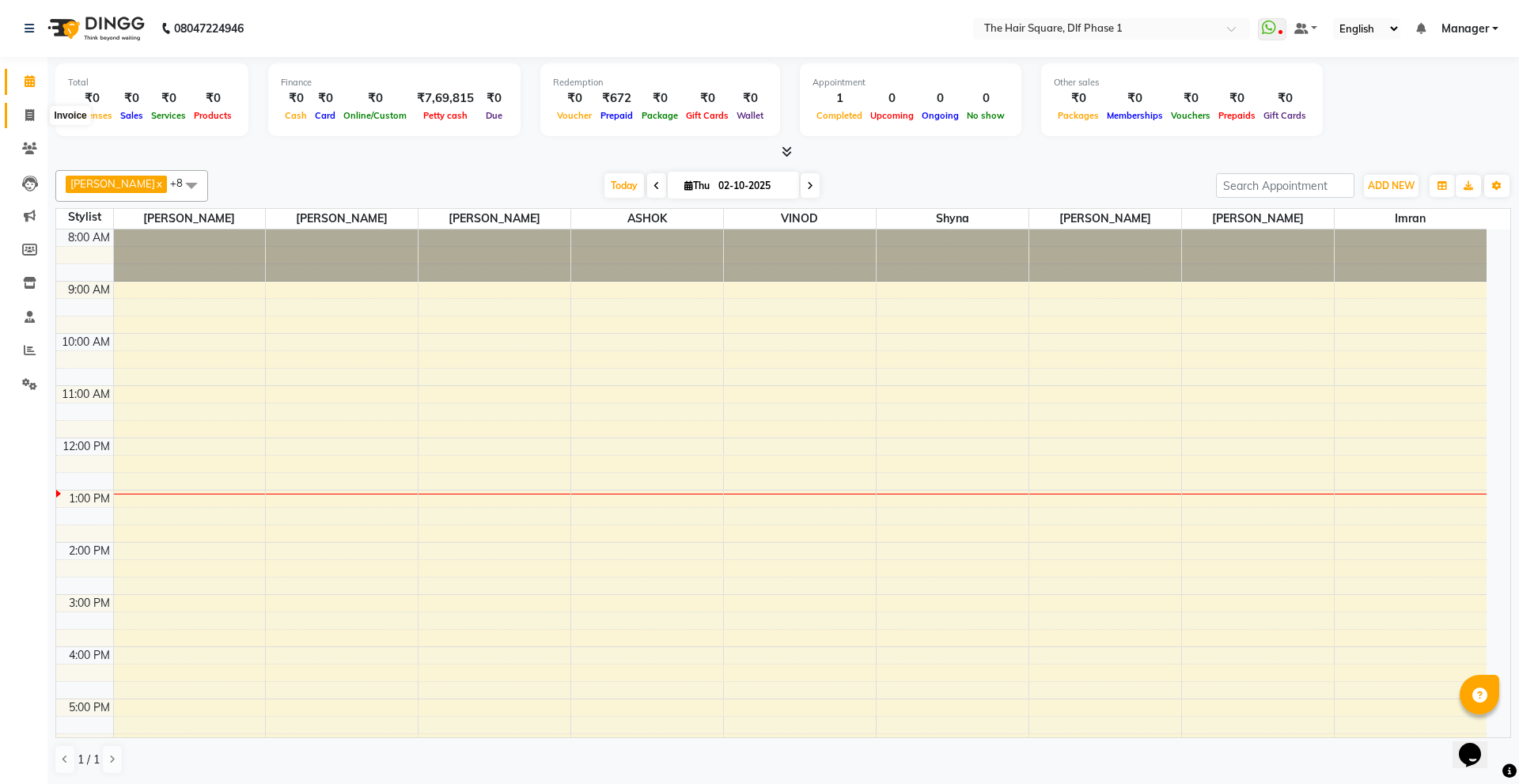
select select "5766"
select select "service"
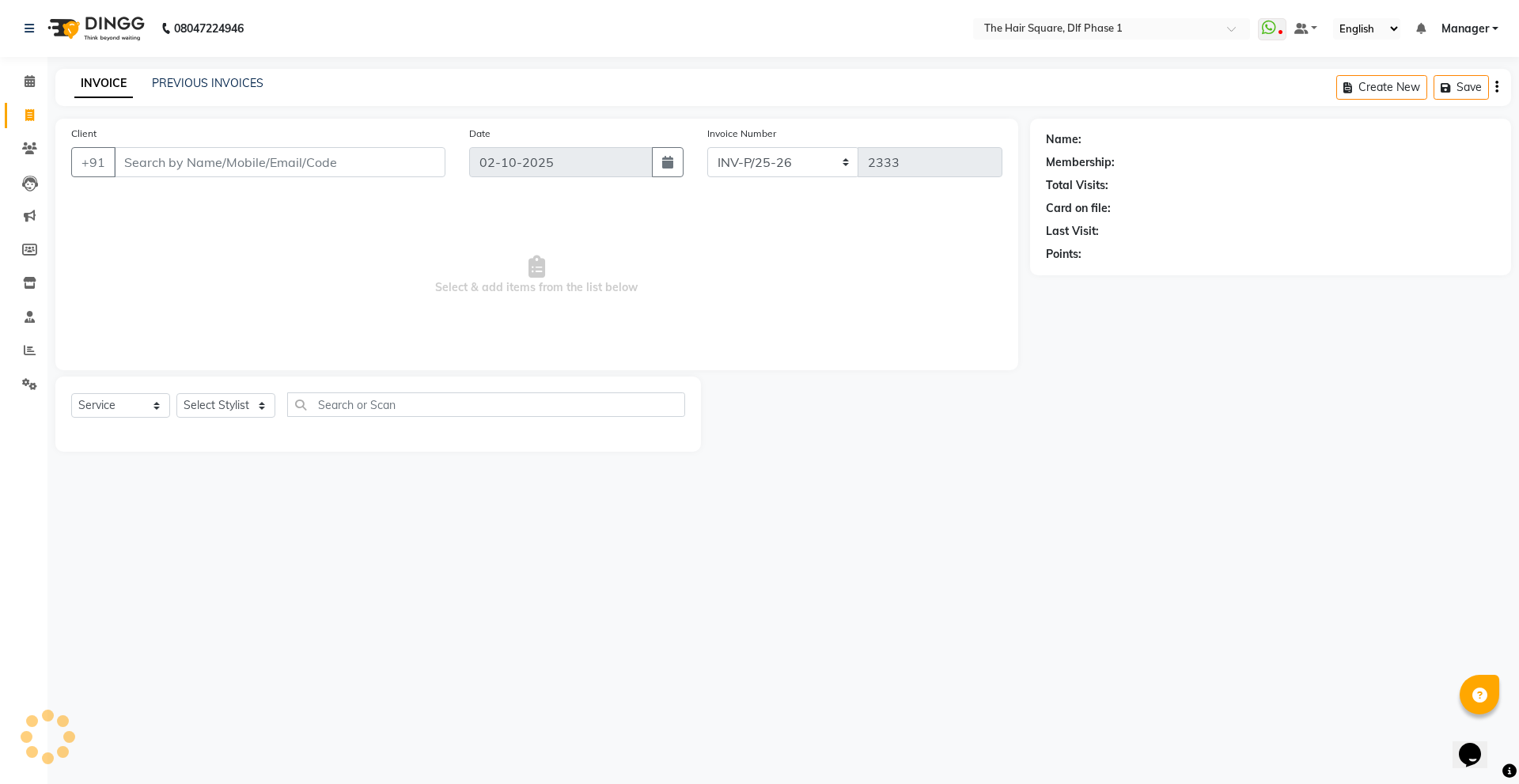
click at [212, 172] on input "Client" at bounding box center [280, 161] width 331 height 30
click at [234, 410] on select "Select Stylist [PERSON_NAME] AMIT [PERSON_NAME] [PERSON_NAME] [PERSON_NAME] Man…" at bounding box center [226, 405] width 99 height 25
select select "48226"
click at [177, 393] on select "Select Stylist [PERSON_NAME] AMIT [PERSON_NAME] [PERSON_NAME] [PERSON_NAME] Man…" at bounding box center [226, 405] width 99 height 25
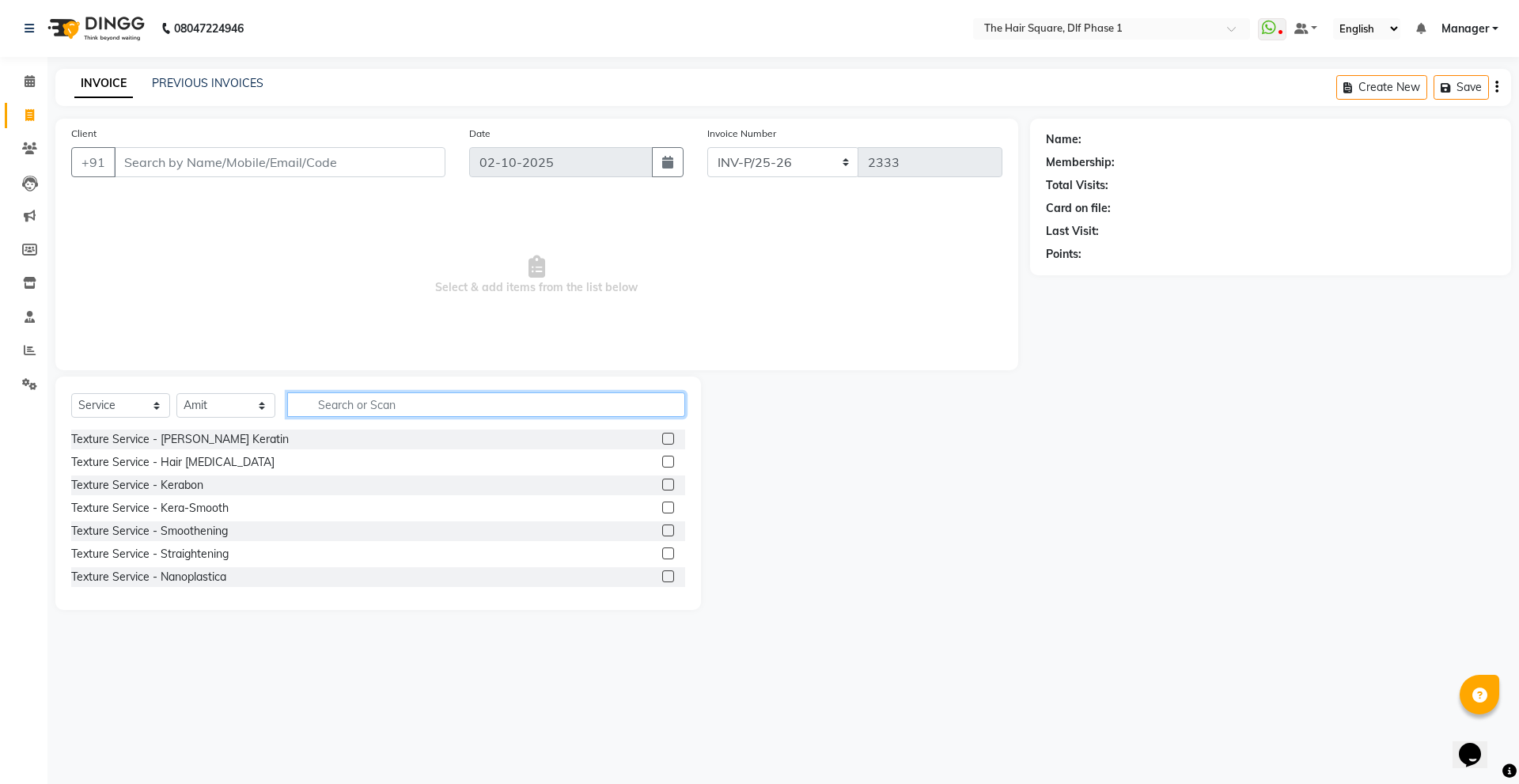
click at [396, 410] on input "text" at bounding box center [487, 404] width 398 height 25
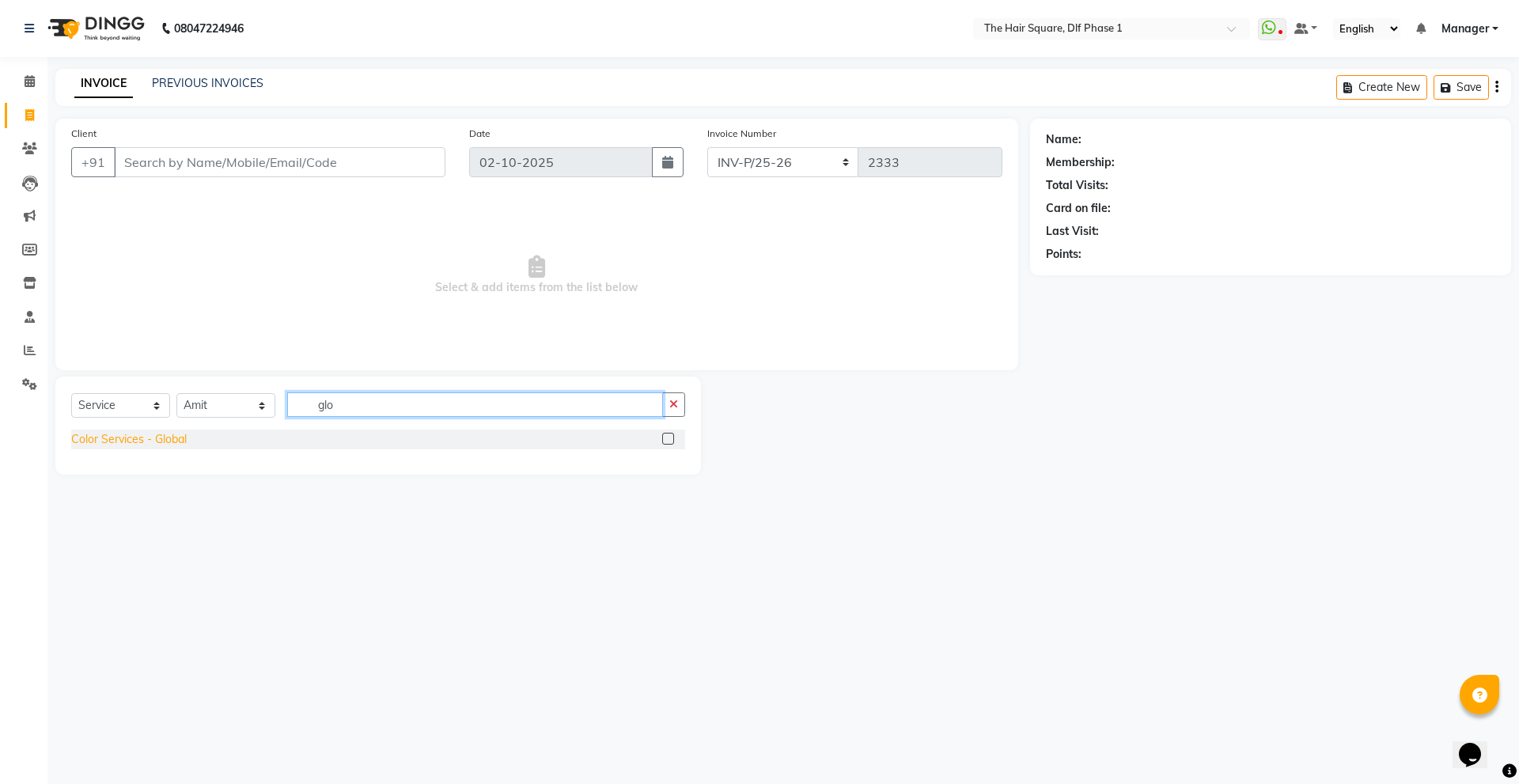
type input "glo"
click at [164, 439] on div "Color Services - Global" at bounding box center [129, 438] width 116 height 16
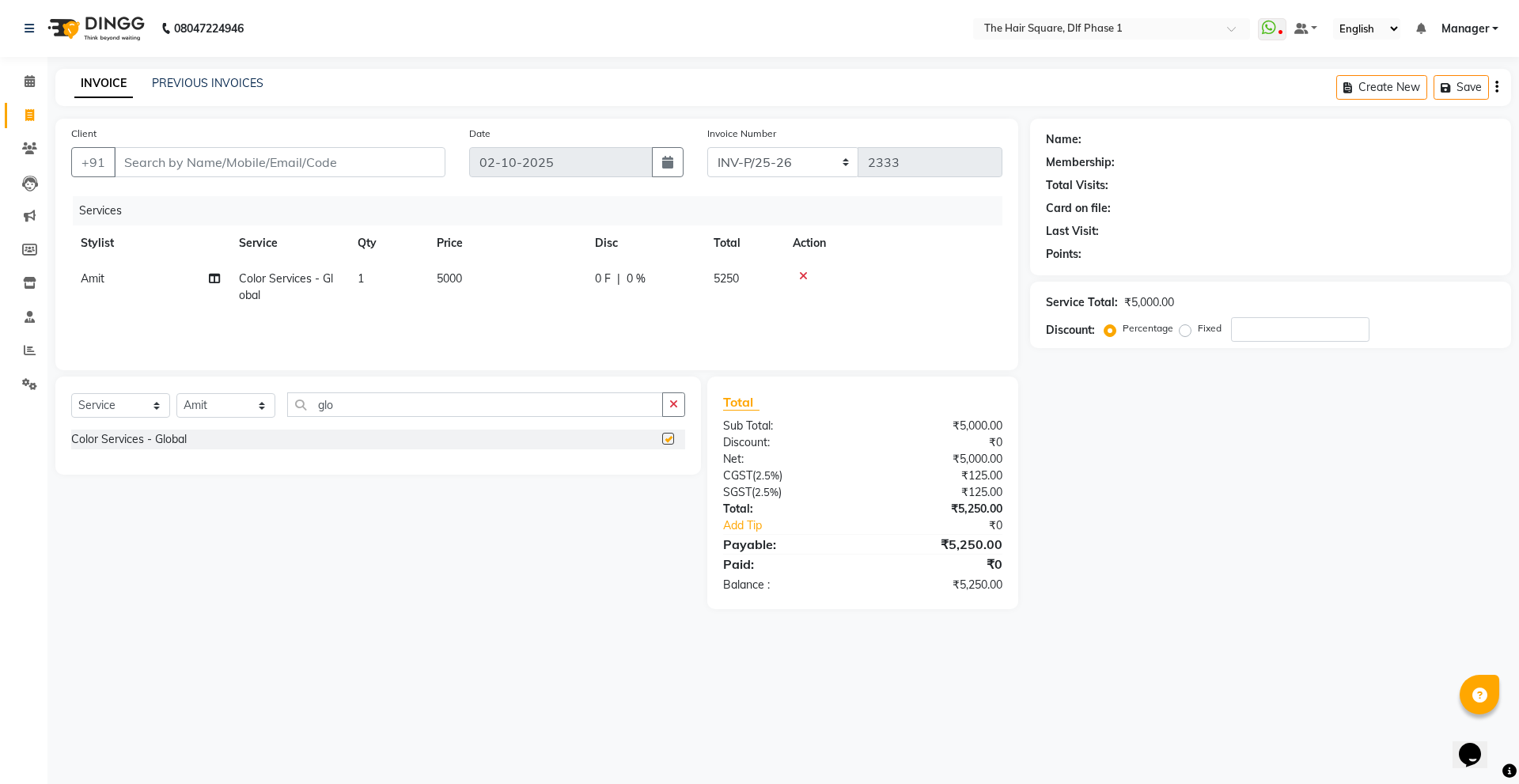
checkbox input "false"
click at [505, 271] on td "5000" at bounding box center [506, 286] width 158 height 52
select select "48226"
drag, startPoint x: 559, startPoint y: 280, endPoint x: 429, endPoint y: 318, distance: 135.4
click at [429, 318] on tr "[PERSON_NAME] [PERSON_NAME] [PERSON_NAME] [PERSON_NAME] Manager [PERSON_NAME] […" at bounding box center [536, 291] width 931 height 60
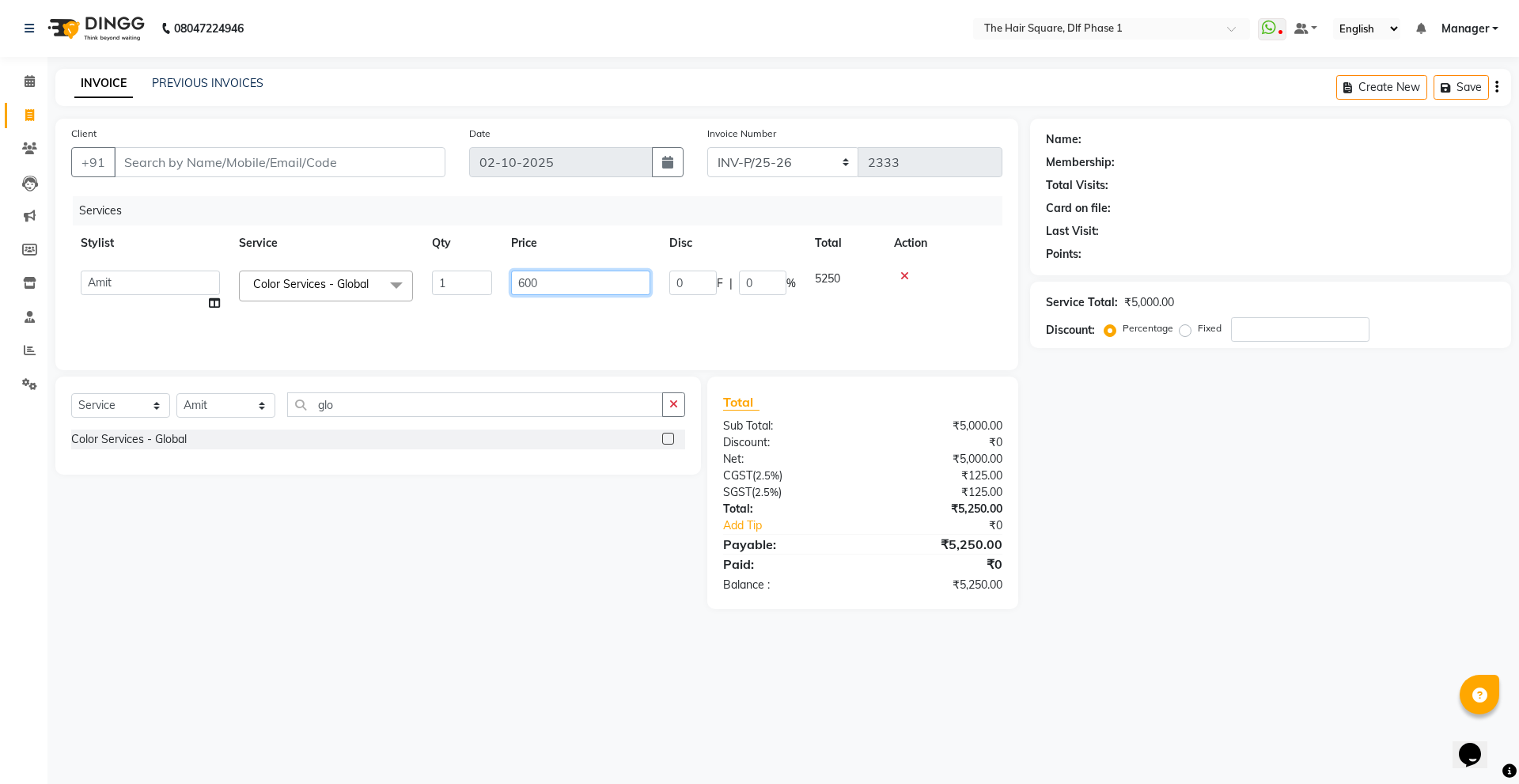
type input "6000"
click at [429, 319] on div "Services Stylist Service Qty Price Disc Total Action Amit Color Services - Glob…" at bounding box center [536, 275] width 931 height 158
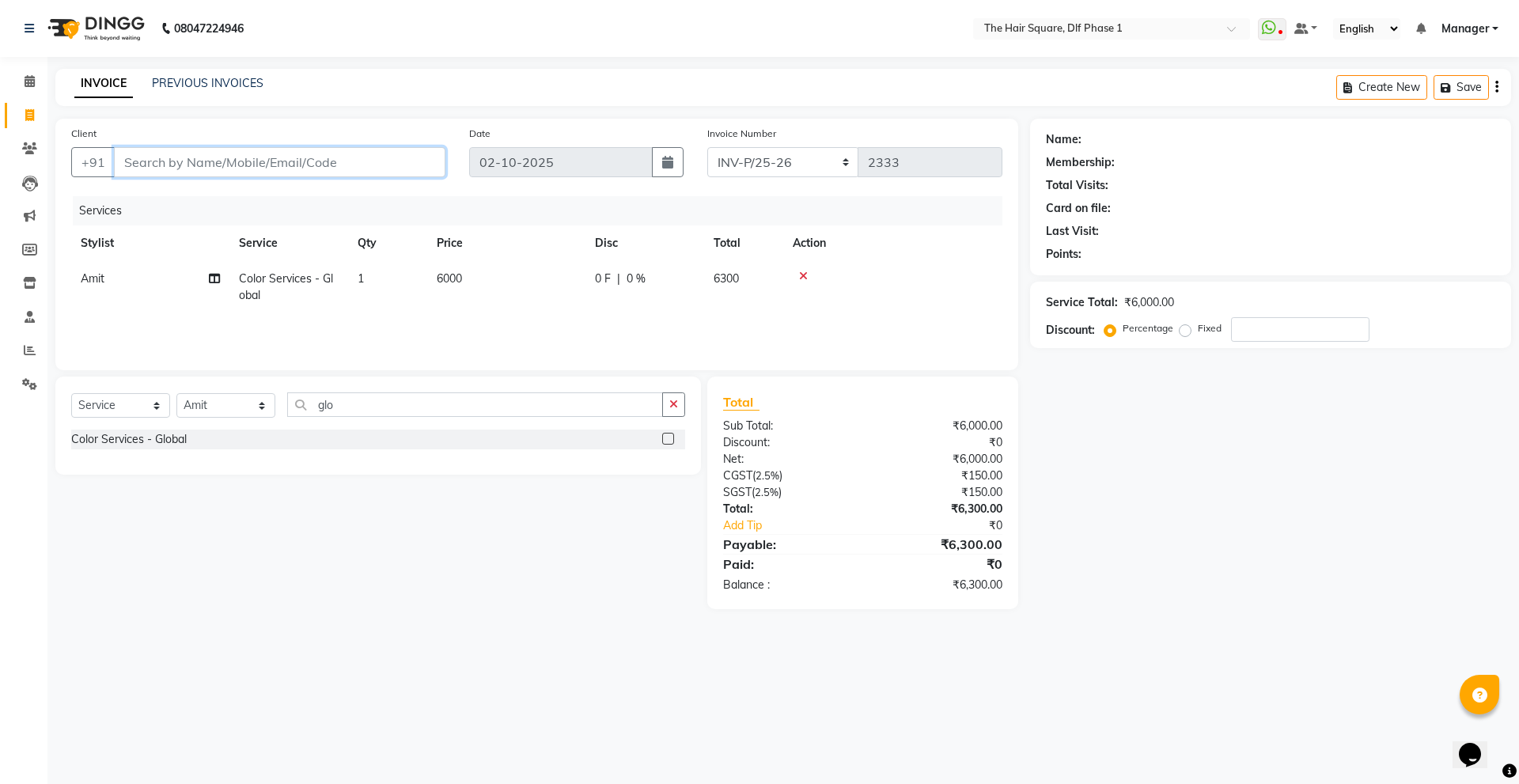
click at [390, 169] on input "Client" at bounding box center [280, 161] width 331 height 30
click at [339, 170] on input "Client" at bounding box center [280, 161] width 331 height 30
type input "9"
type input "0"
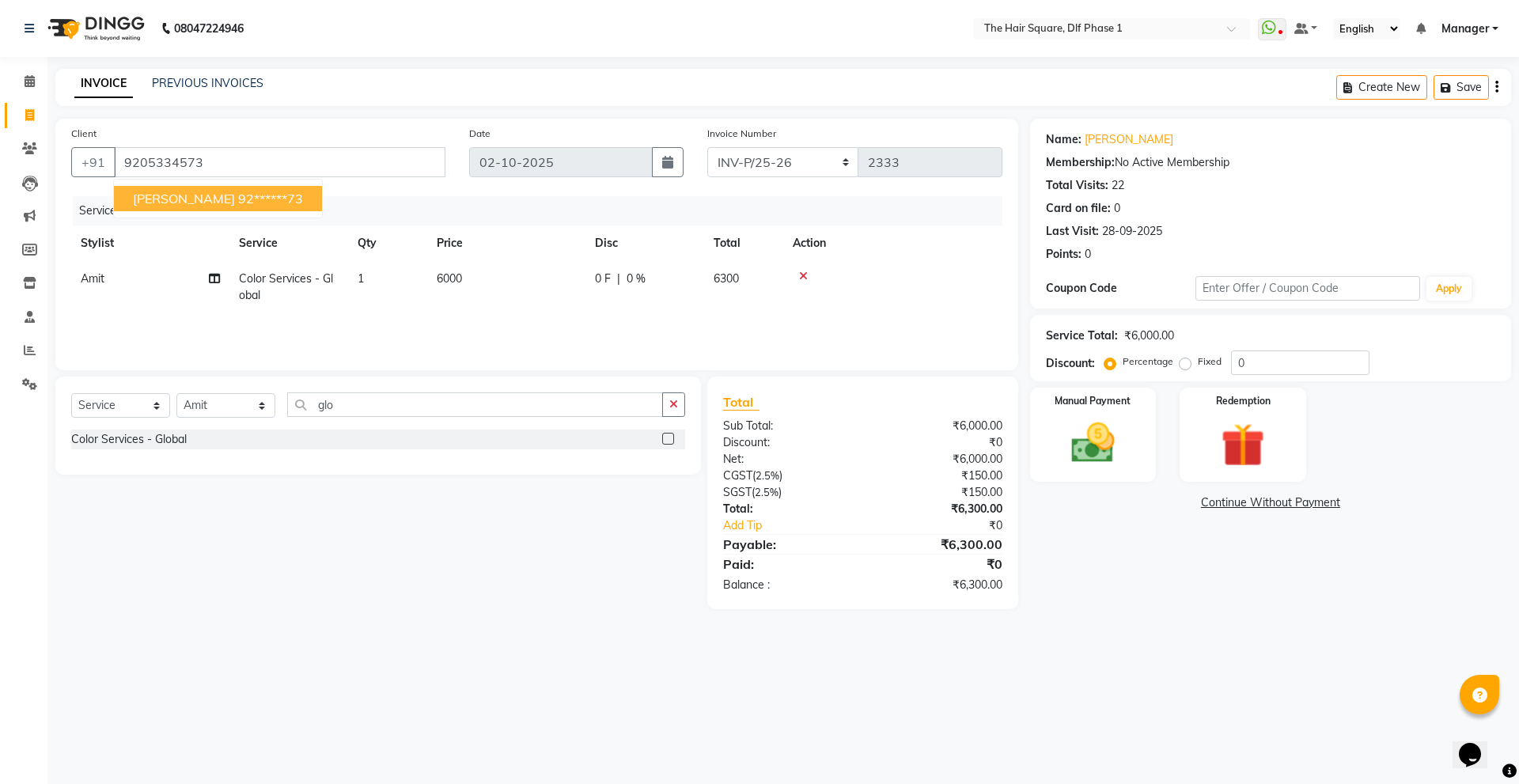
click at [198, 204] on span "[PERSON_NAME]" at bounding box center [184, 198] width 102 height 15
type input "92******73"
click at [1094, 445] on img at bounding box center [1093, 443] width 74 height 52
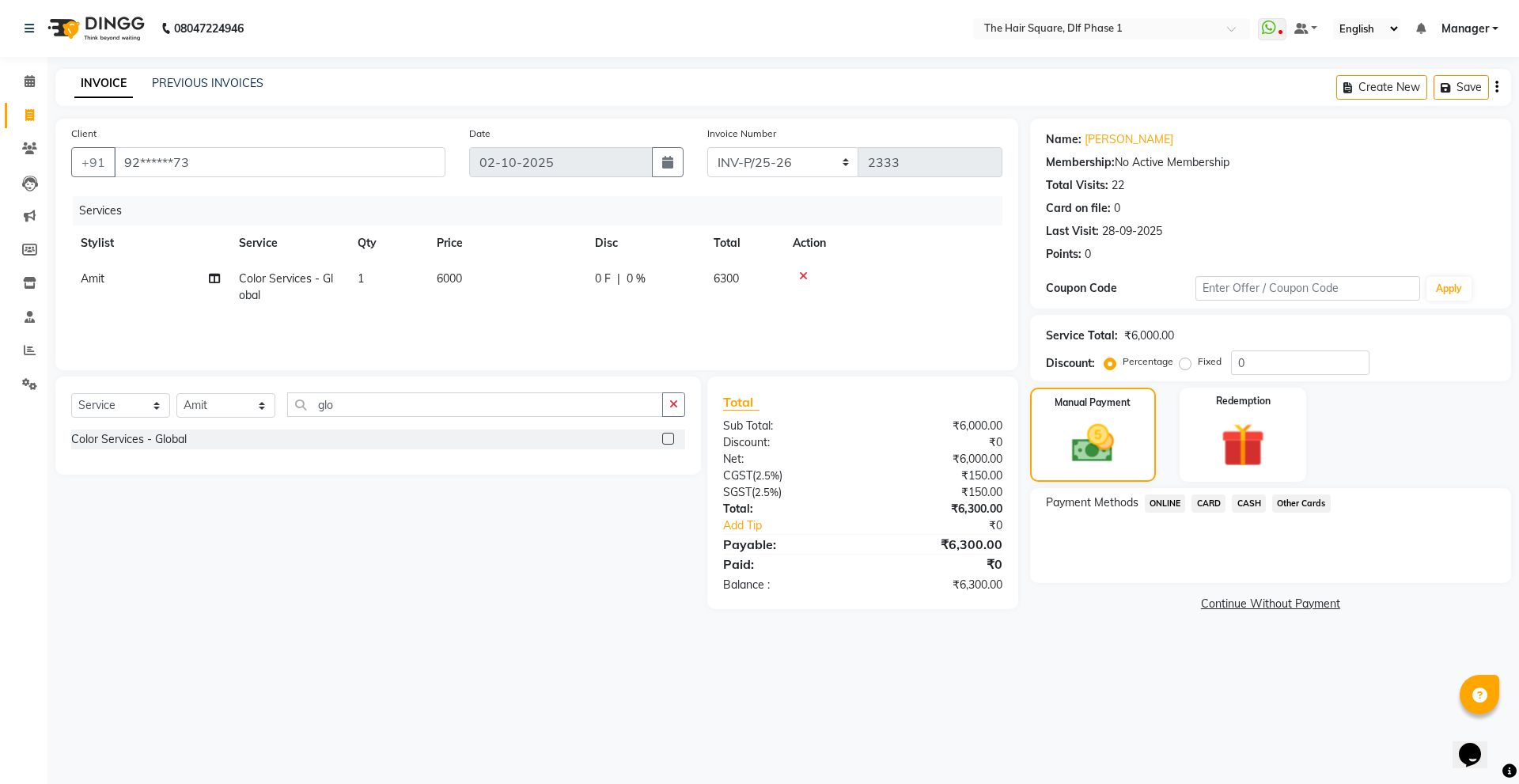
click at [1210, 504] on span "CARD" at bounding box center [1208, 503] width 34 height 18
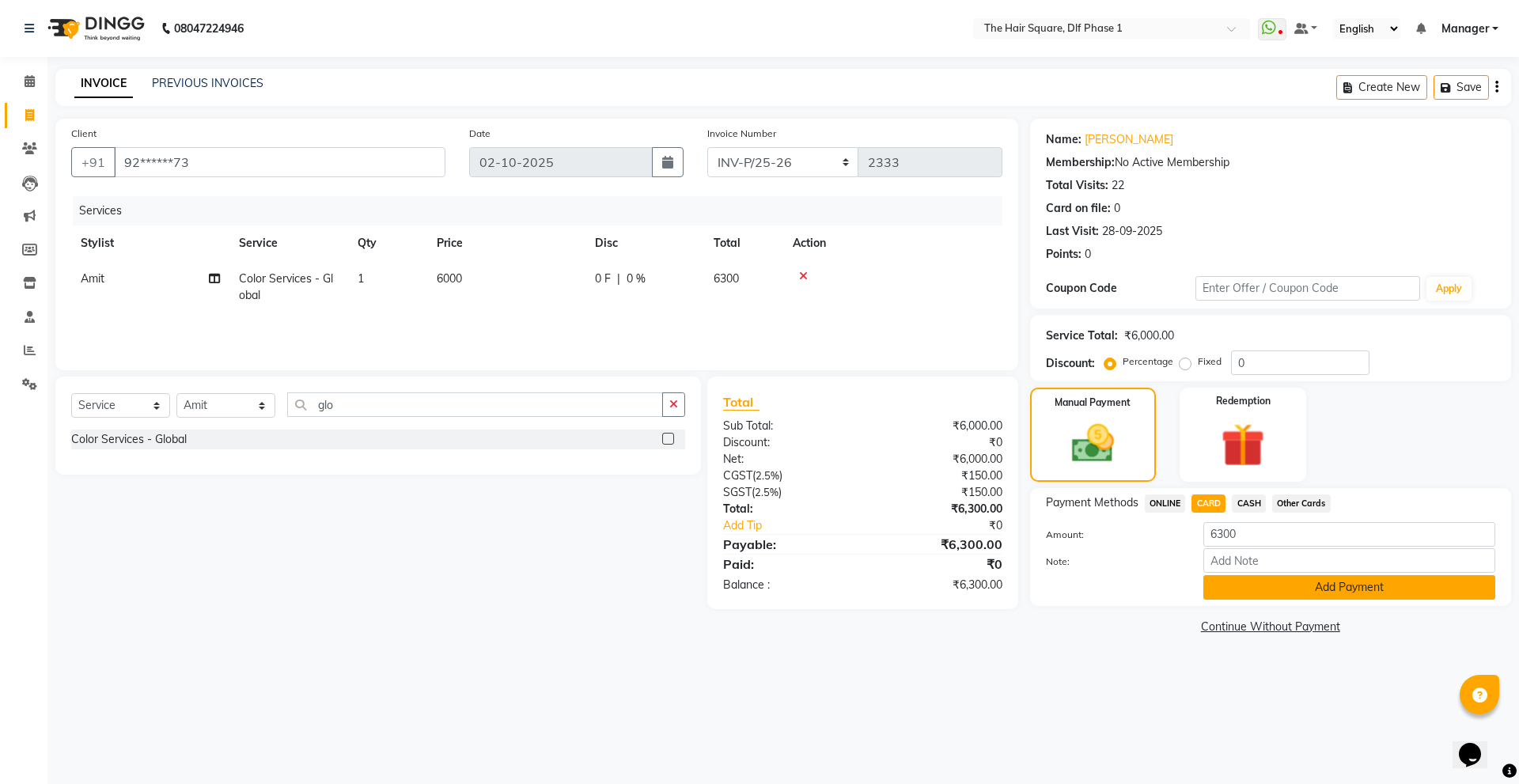
click at [1251, 578] on button "Add Payment" at bounding box center [1349, 587] width 292 height 25
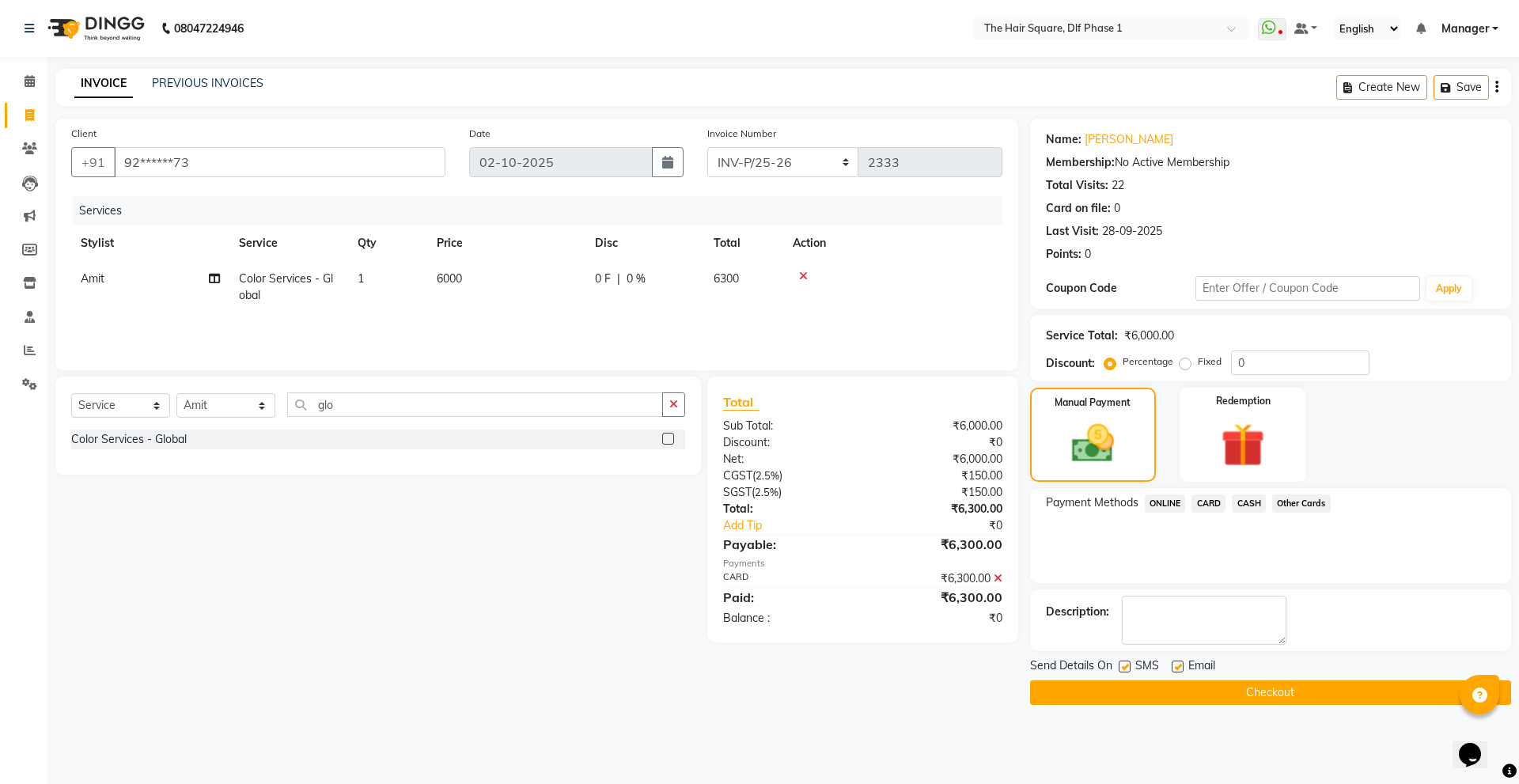
click at [1179, 697] on button "Checkout" at bounding box center [1270, 692] width 481 height 25
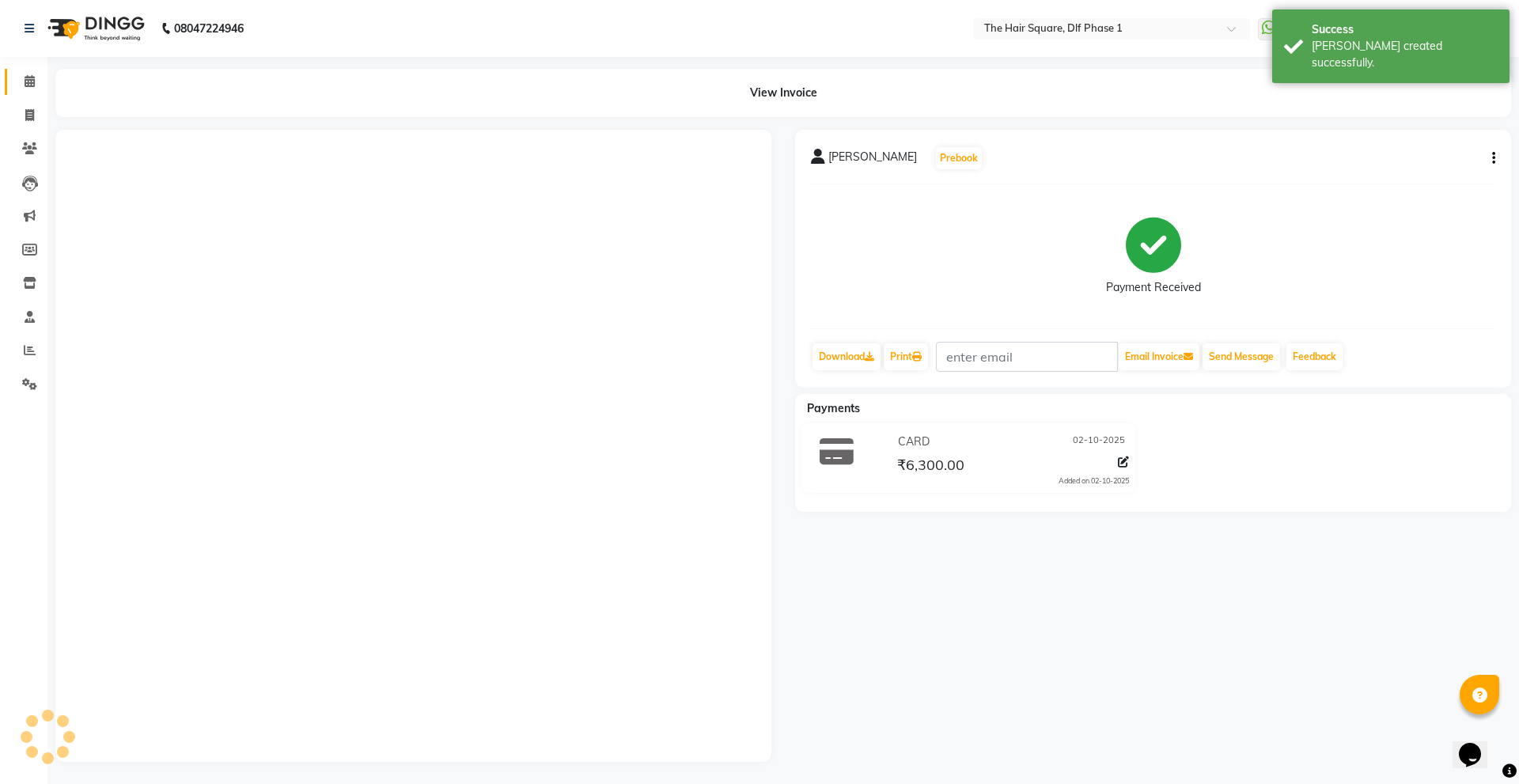
click at [32, 81] on icon at bounding box center [30, 81] width 10 height 12
